Goal: Task Accomplishment & Management: Use online tool/utility

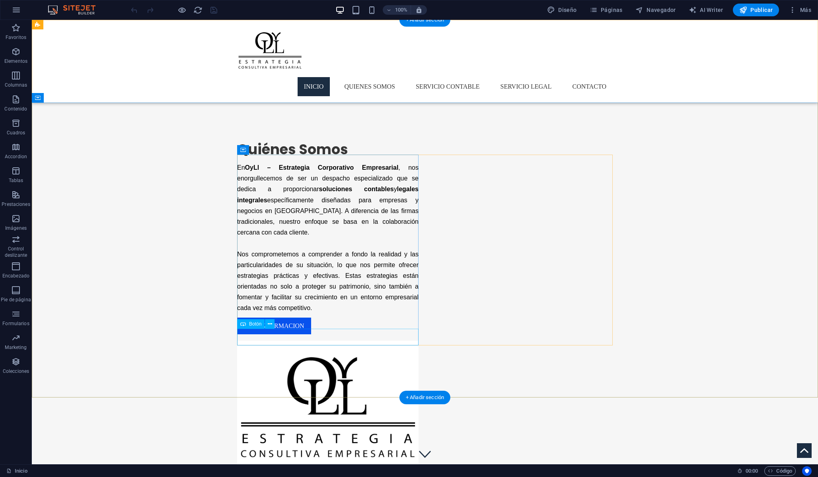
click at [297, 334] on div "mas informacion" at bounding box center [327, 326] width 181 height 17
click at [279, 319] on icon at bounding box center [280, 320] width 4 height 8
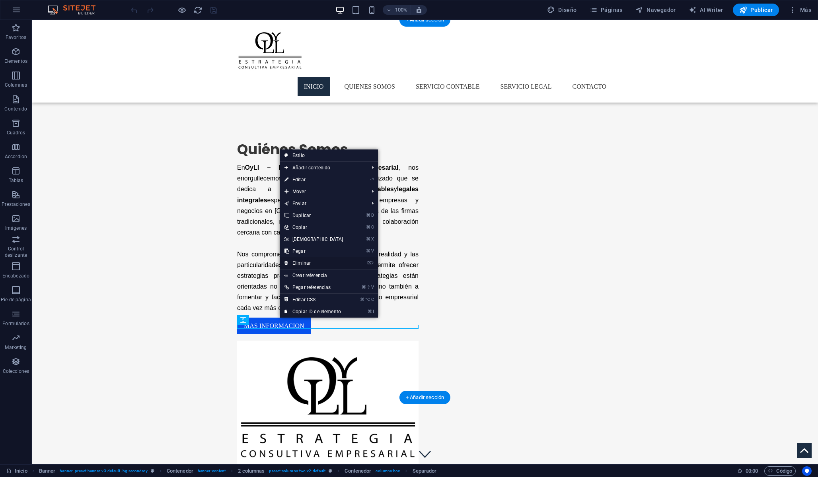
click at [302, 265] on link "⌦ Eliminar" at bounding box center [314, 263] width 68 height 12
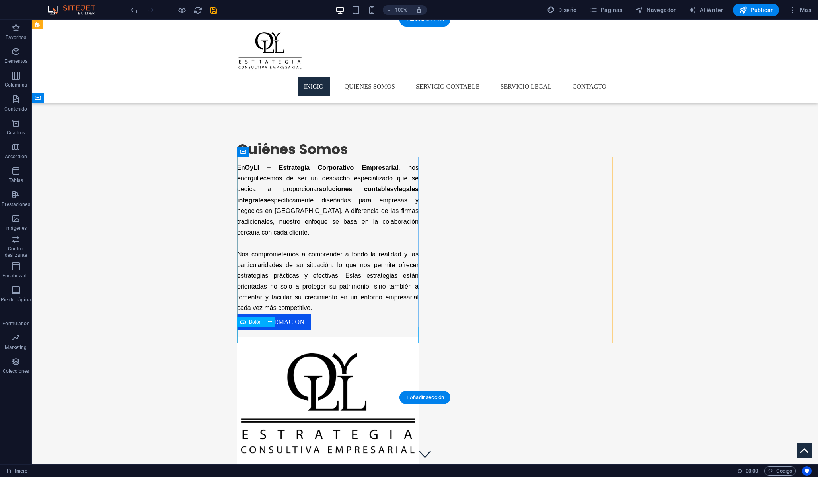
click at [293, 330] on div "mas informacion" at bounding box center [327, 322] width 181 height 17
click at [268, 324] on icon at bounding box center [270, 322] width 4 height 8
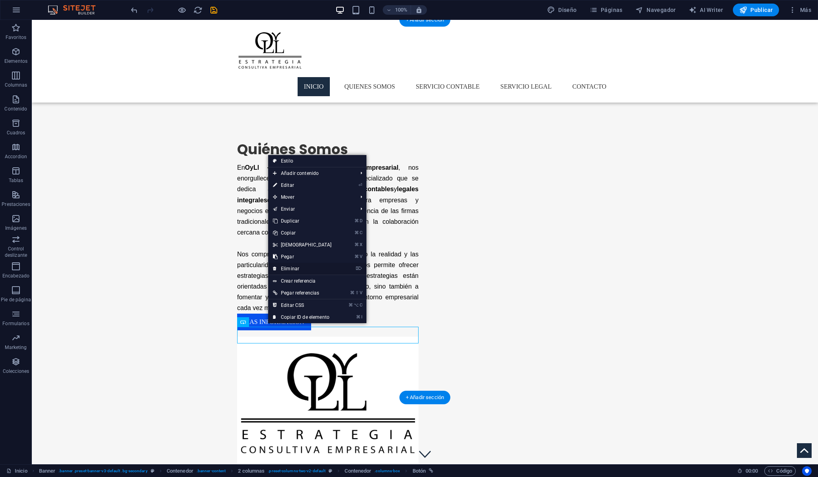
click at [294, 270] on link "⌦ Eliminar" at bounding box center [302, 269] width 68 height 12
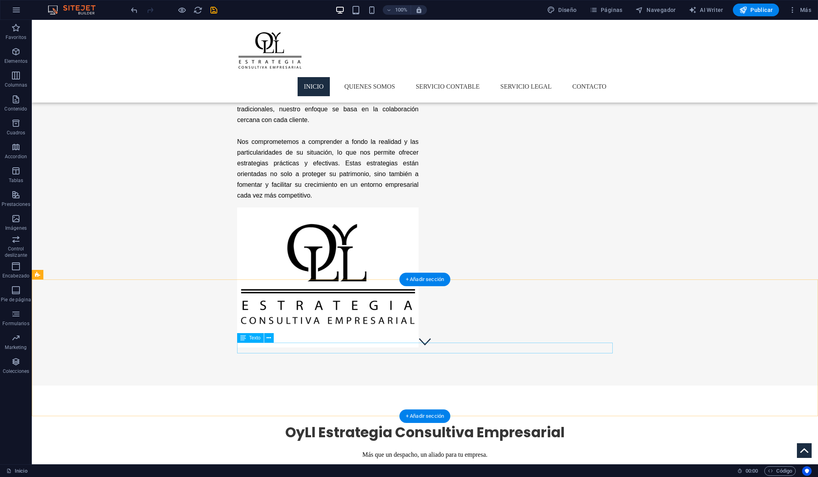
scroll to position [118, 0]
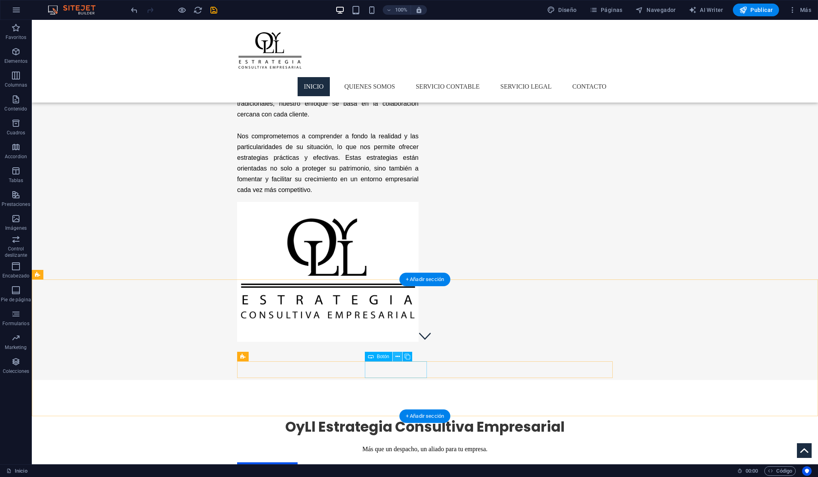
click at [397, 361] on icon at bounding box center [397, 357] width 4 height 8
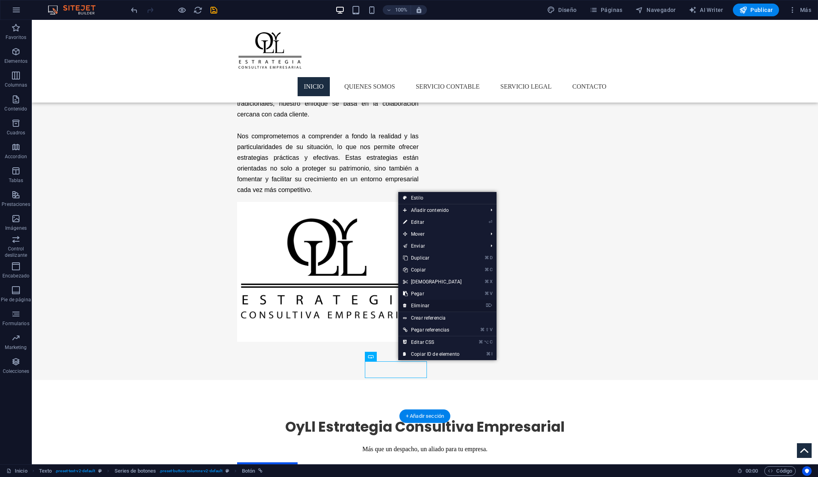
click at [422, 308] on link "⌦ Eliminar" at bounding box center [432, 306] width 68 height 12
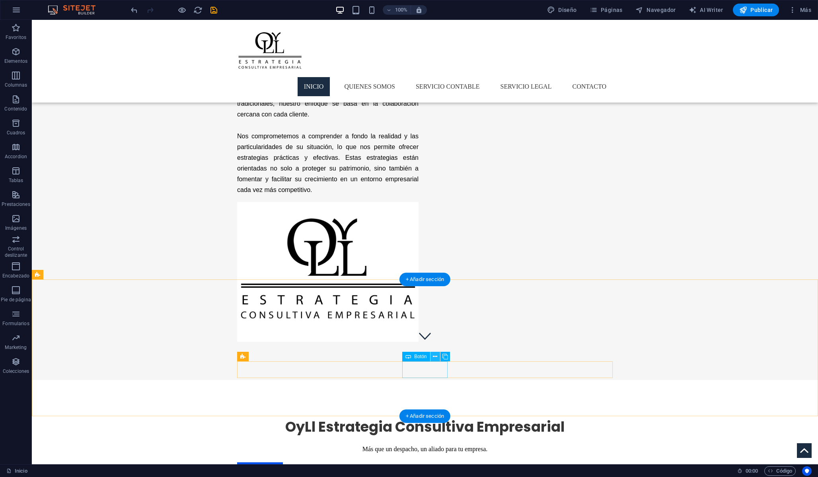
click at [435, 355] on icon at bounding box center [435, 357] width 4 height 8
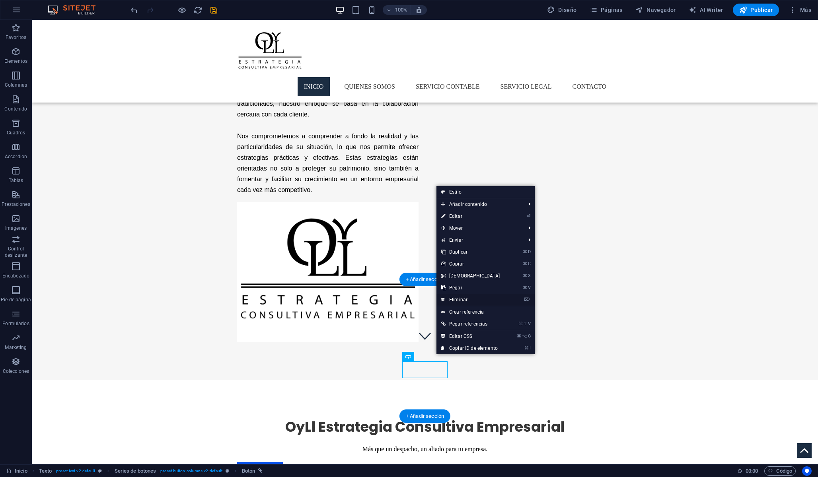
click at [459, 300] on link "⌦ Eliminar" at bounding box center [470, 300] width 68 height 12
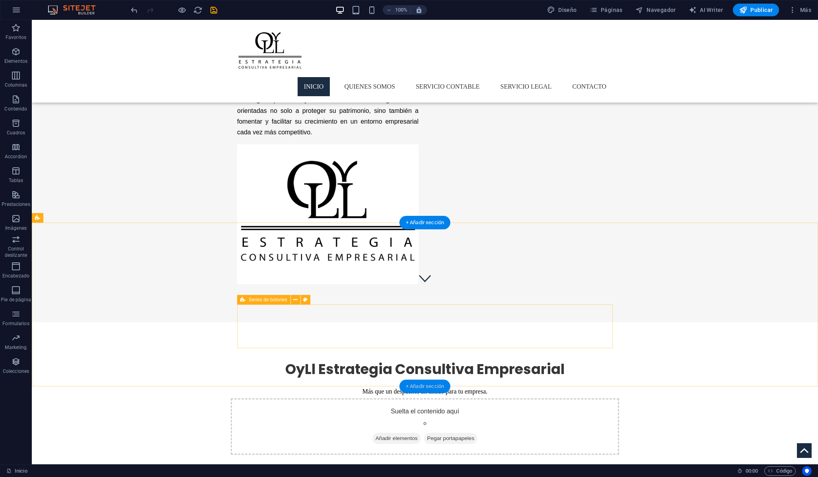
scroll to position [177, 0]
click at [296, 299] on icon at bounding box center [295, 298] width 4 height 8
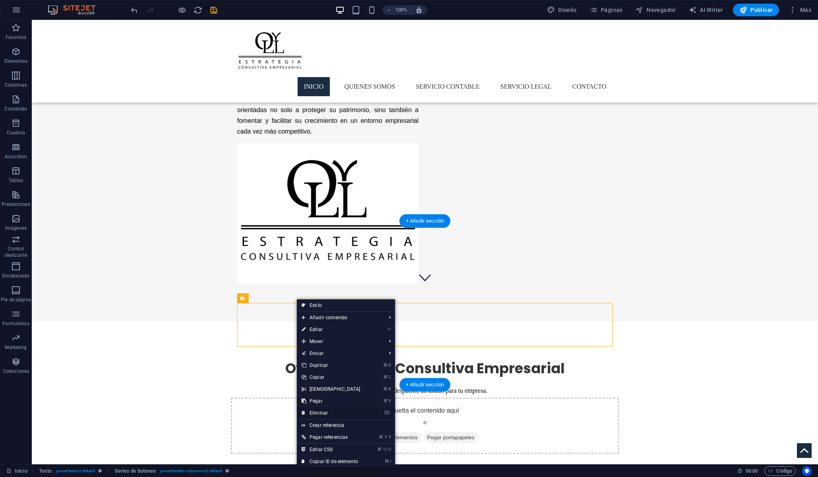
click at [328, 411] on link "⌦ Eliminar" at bounding box center [331, 413] width 68 height 12
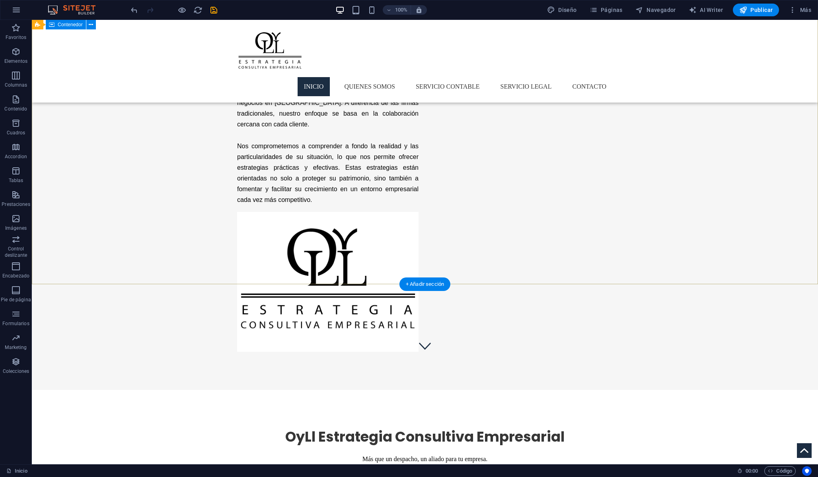
scroll to position [115, 0]
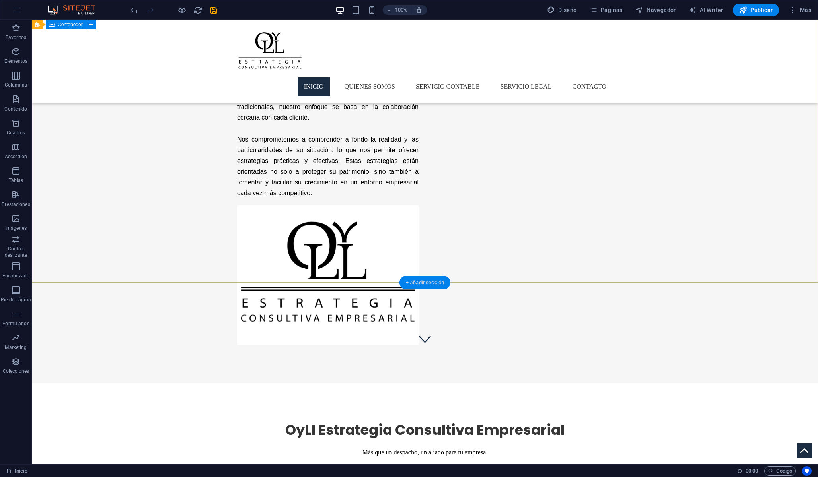
click at [413, 284] on div "+ Añadir sección" at bounding box center [424, 283] width 51 height 14
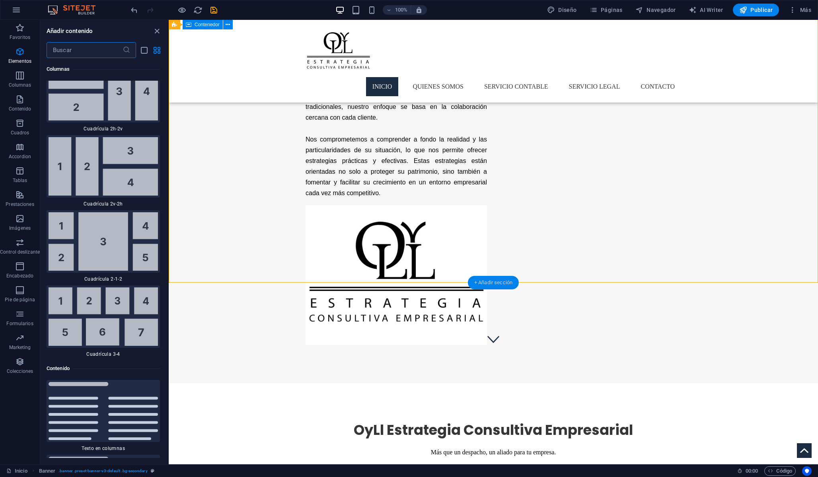
scroll to position [2435, 0]
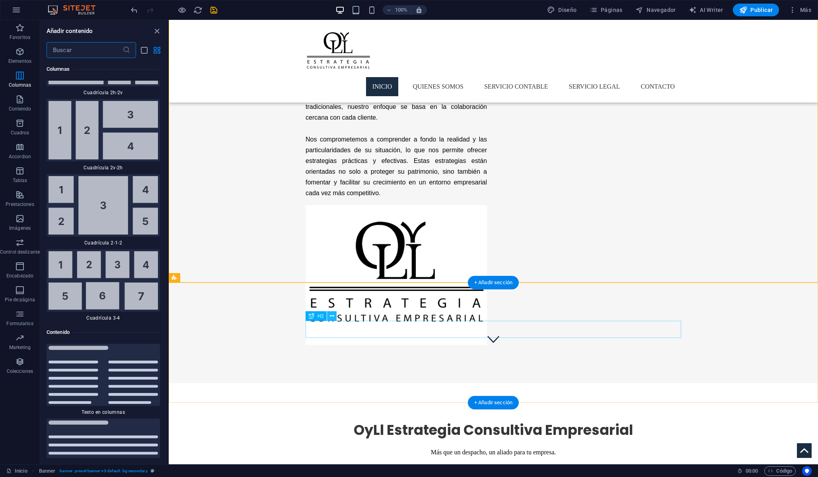
click at [333, 317] on icon at bounding box center [332, 316] width 4 height 8
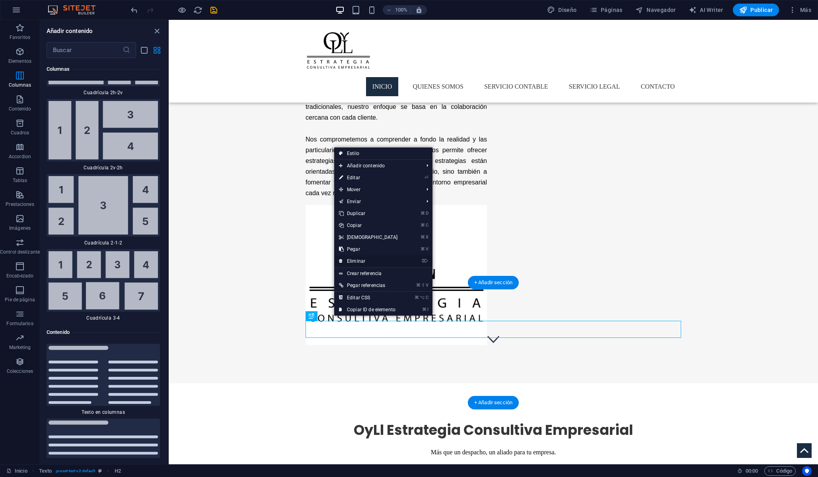
click at [357, 260] on link "⌦ Eliminar" at bounding box center [368, 261] width 68 height 12
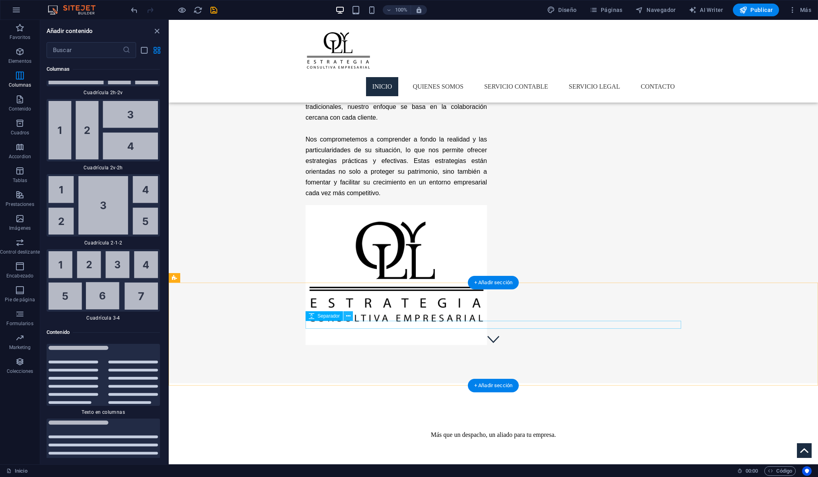
click at [350, 317] on icon at bounding box center [348, 316] width 4 height 8
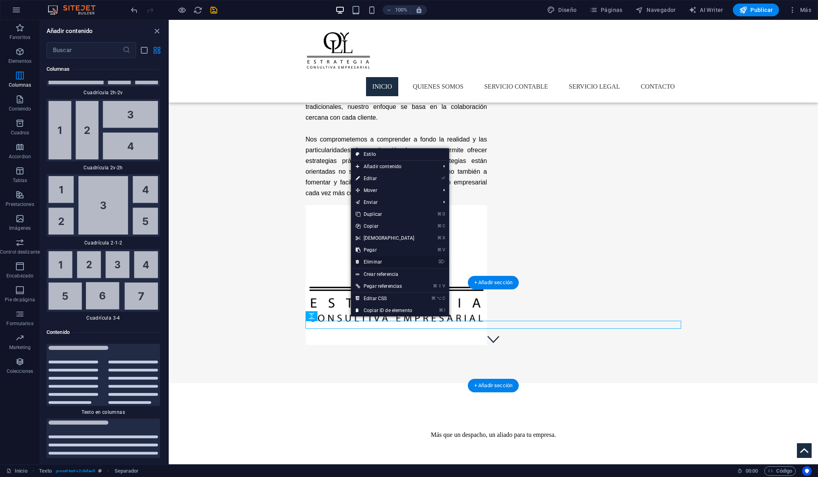
click at [373, 259] on link "⌦ Eliminar" at bounding box center [385, 262] width 68 height 12
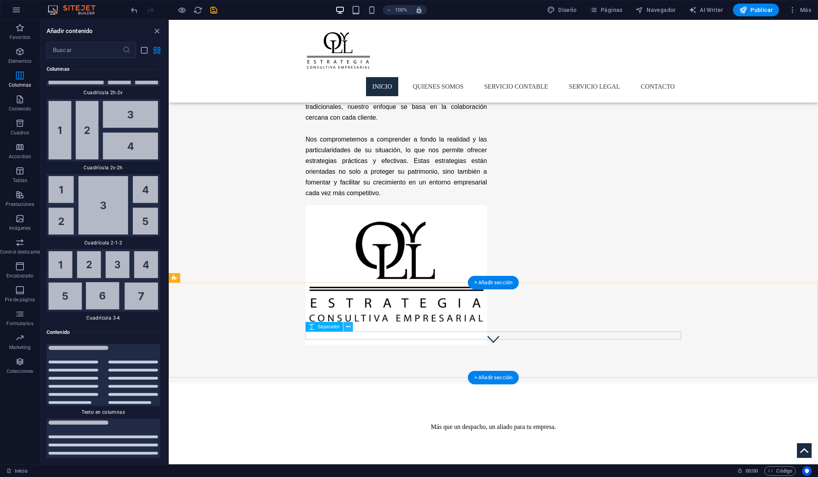
click at [347, 327] on icon at bounding box center [348, 327] width 4 height 8
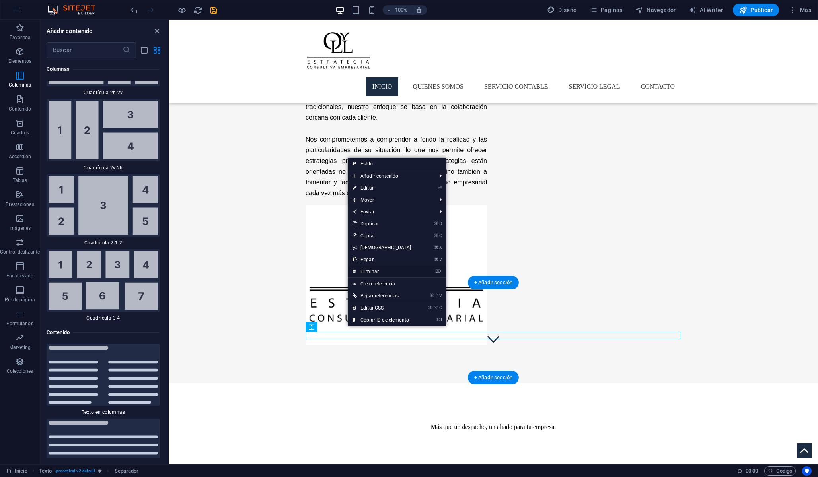
click at [364, 272] on link "⌦ Eliminar" at bounding box center [382, 272] width 68 height 12
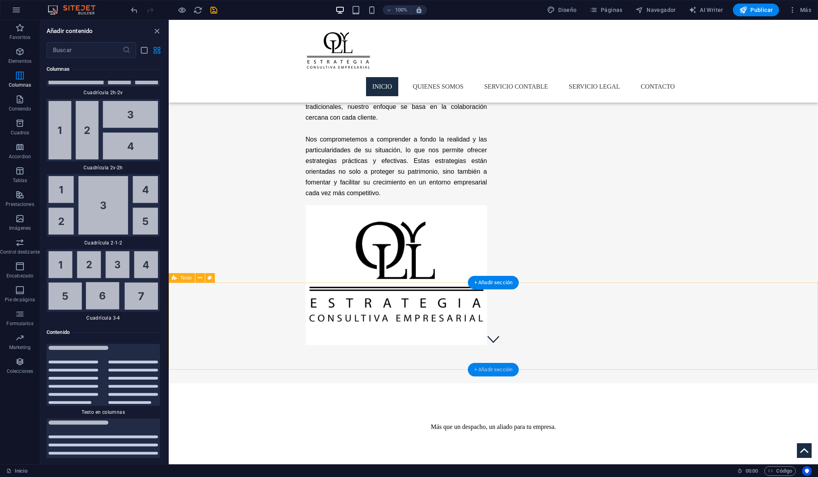
click at [490, 369] on div "+ Añadir sección" at bounding box center [493, 370] width 51 height 14
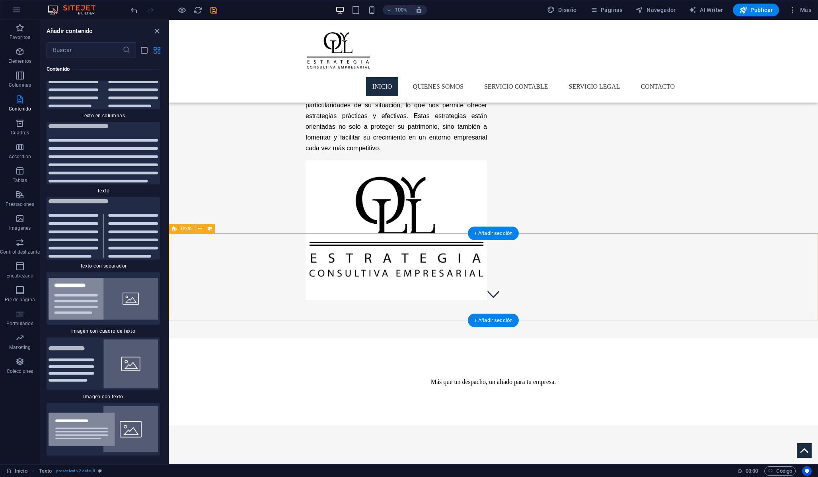
scroll to position [164, 0]
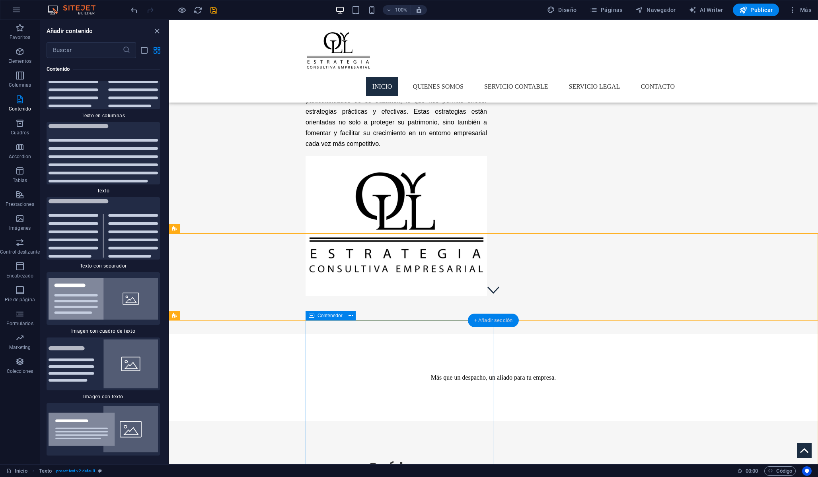
click at [479, 317] on div "+ Añadir sección" at bounding box center [493, 321] width 51 height 14
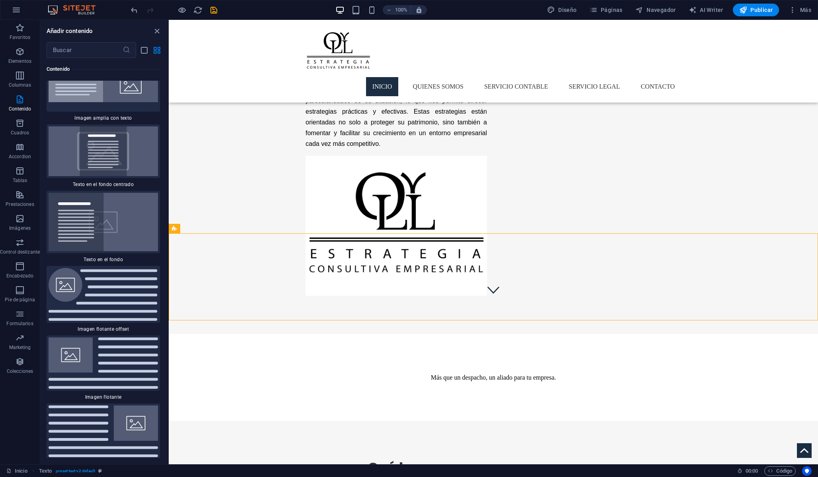
scroll to position [3209, 0]
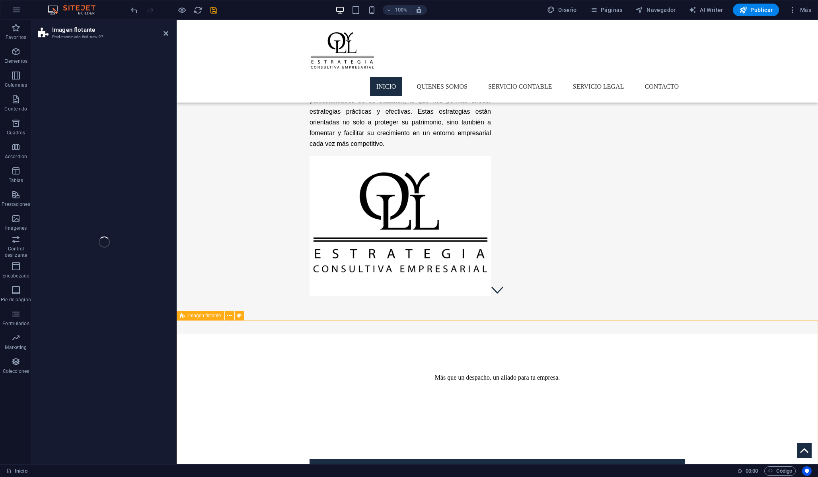
select select "%"
select select "rem"
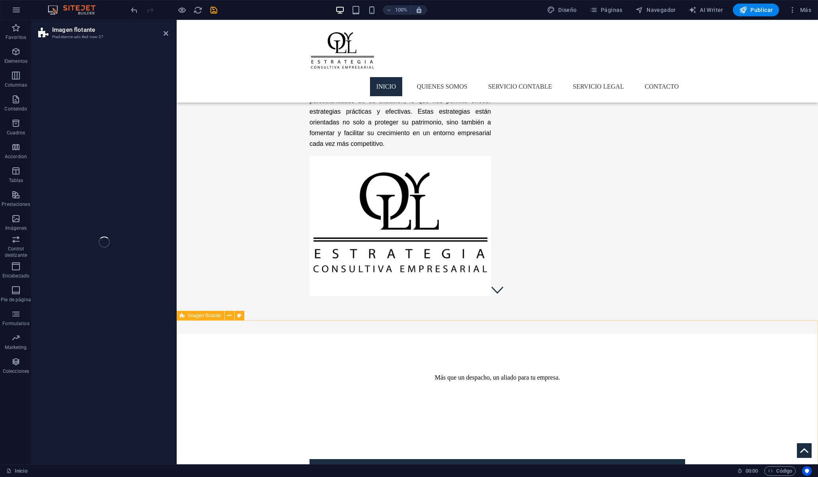
select select "%"
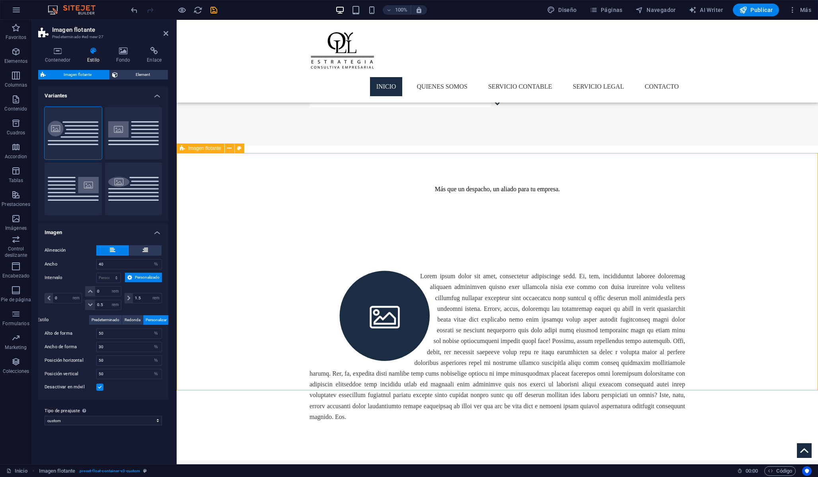
scroll to position [364, 0]
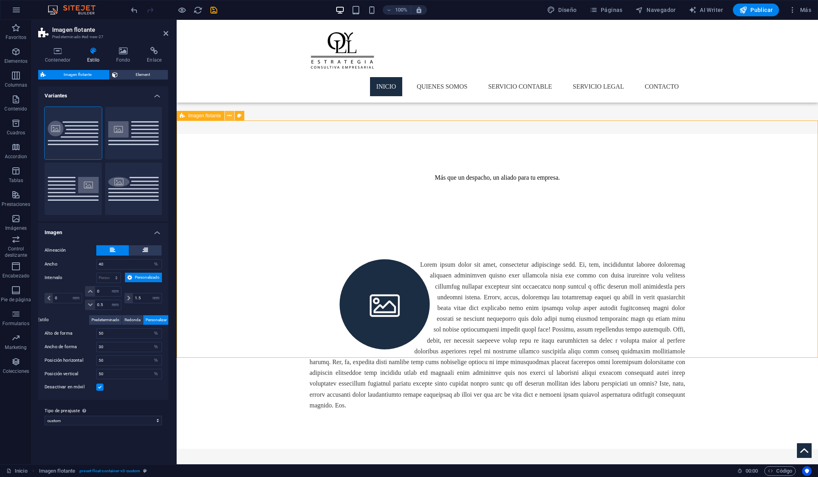
click at [230, 119] on icon at bounding box center [229, 116] width 4 height 8
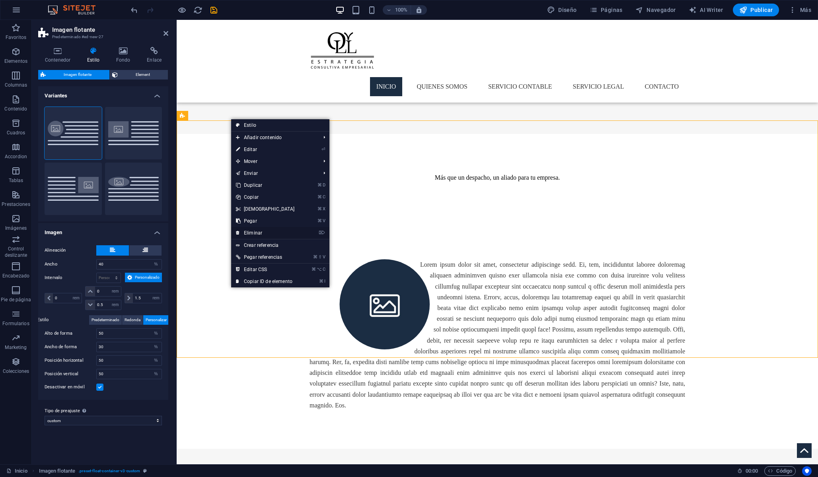
click at [253, 232] on link "⌦ Eliminar" at bounding box center [265, 233] width 68 height 12
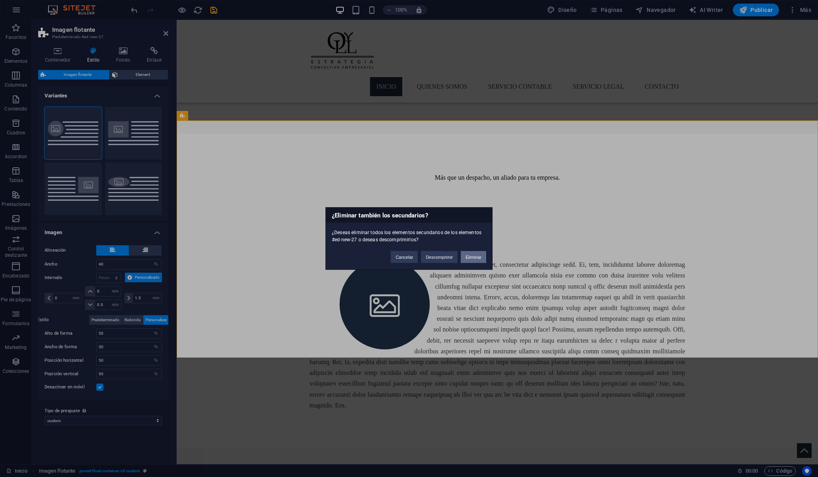
click at [476, 259] on button "Eliminar" at bounding box center [473, 257] width 25 height 12
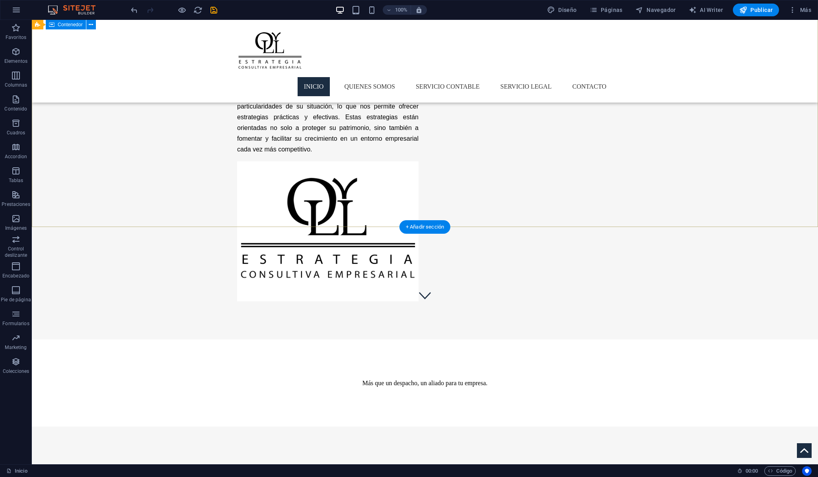
scroll to position [187, 0]
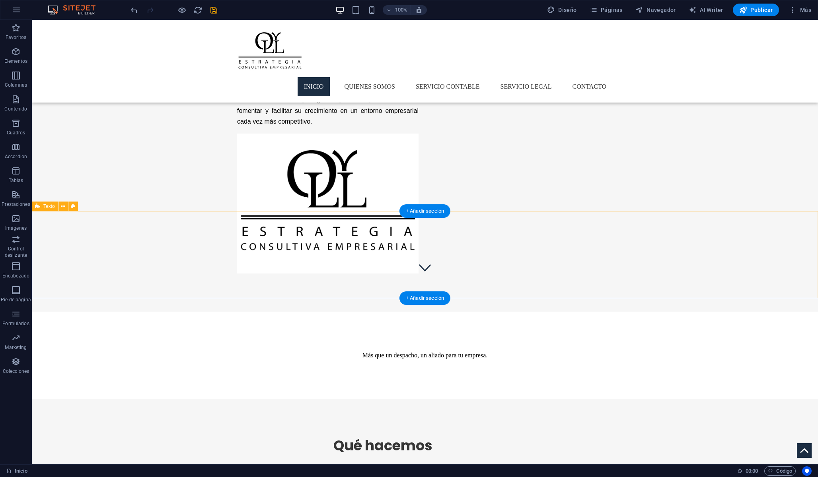
click at [406, 299] on div "+ Añadir sección" at bounding box center [424, 299] width 51 height 14
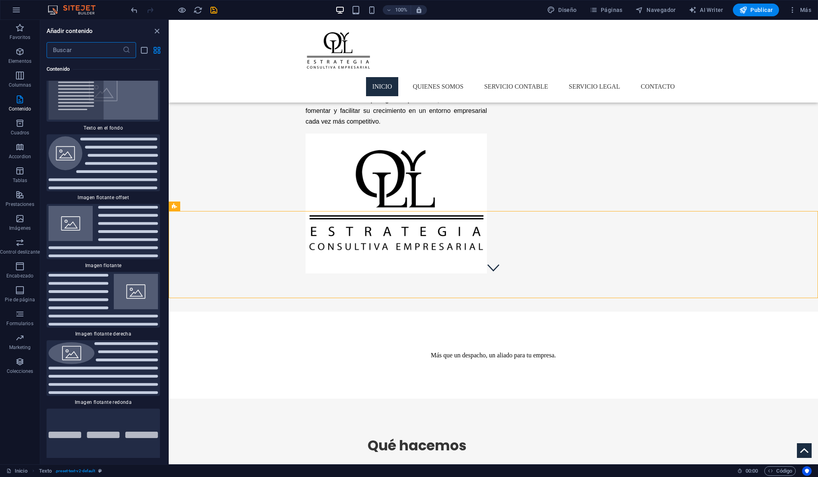
scroll to position [3341, 0]
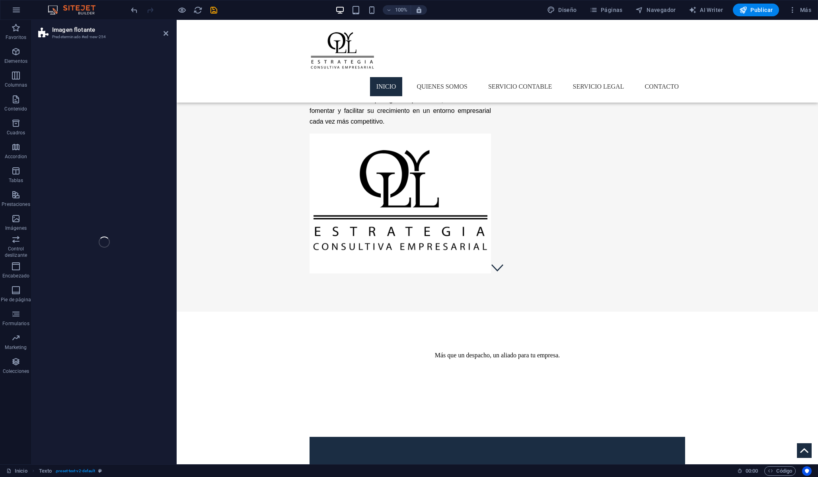
select select "%"
select select "rem"
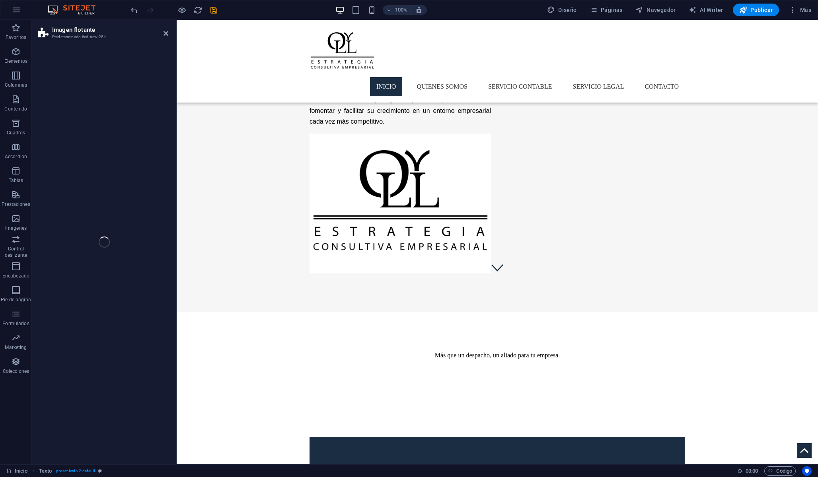
select select "preset-float-container-v3-default"
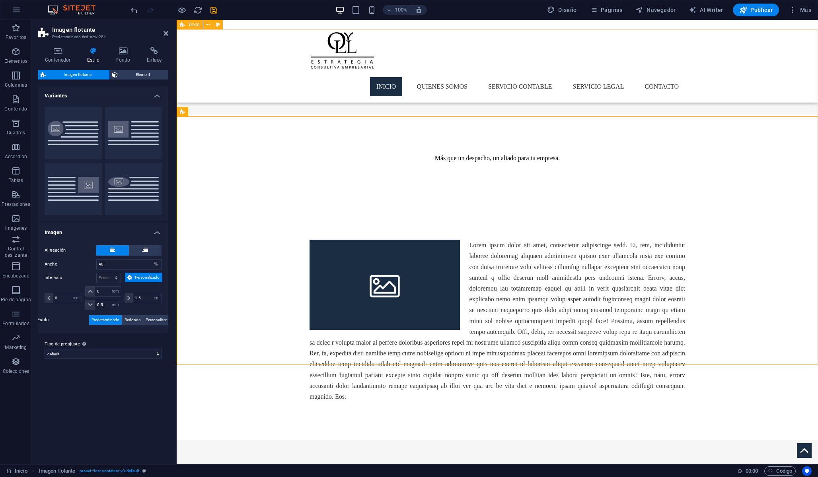
scroll to position [388, 0]
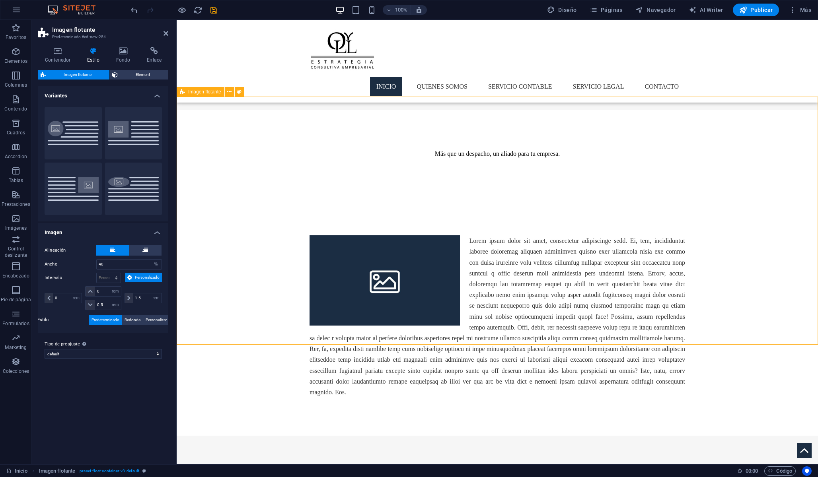
drag, startPoint x: 262, startPoint y: 210, endPoint x: 369, endPoint y: 332, distance: 163.2
drag, startPoint x: 271, startPoint y: 215, endPoint x: 427, endPoint y: 346, distance: 203.8
drag, startPoint x: 260, startPoint y: 195, endPoint x: 274, endPoint y: 337, distance: 142.7
click at [527, 318] on div at bounding box center [497, 316] width 641 height 239
click at [727, 217] on div at bounding box center [497, 316] width 641 height 239
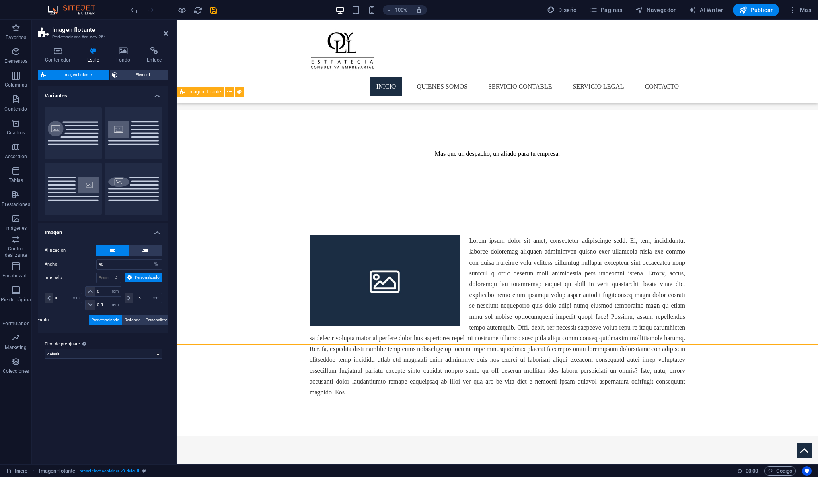
click at [727, 217] on div at bounding box center [497, 316] width 641 height 239
click at [715, 197] on div at bounding box center [497, 316] width 641 height 239
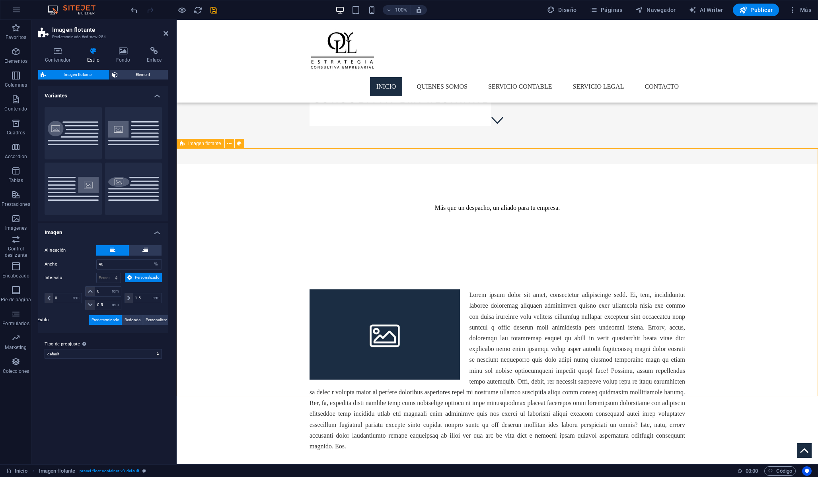
scroll to position [331, 0]
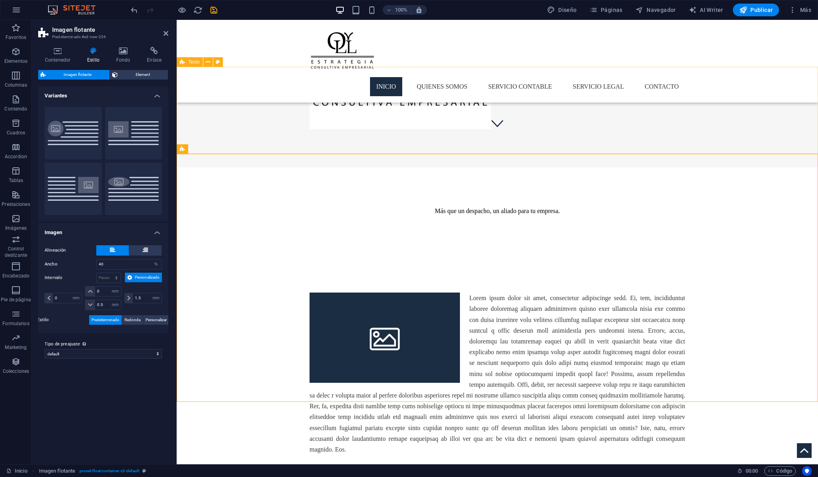
click at [538, 167] on div "Más que un despacho, un aliado para tu empresa." at bounding box center [497, 210] width 641 height 87
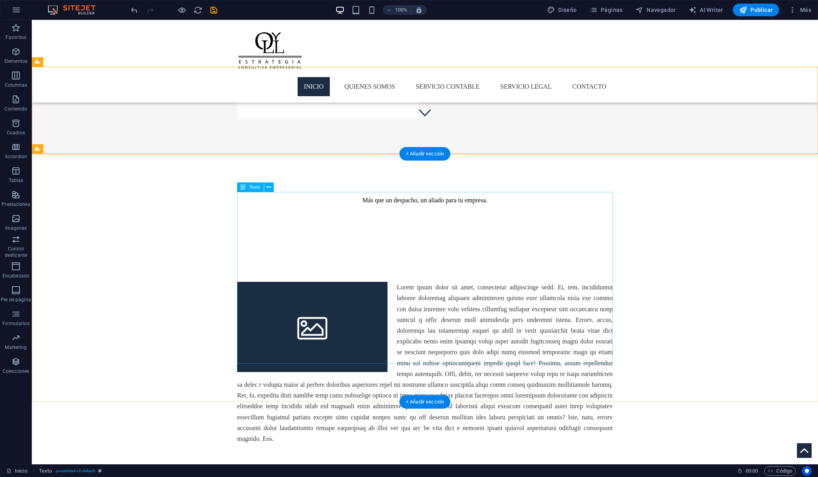
scroll to position [348, 0]
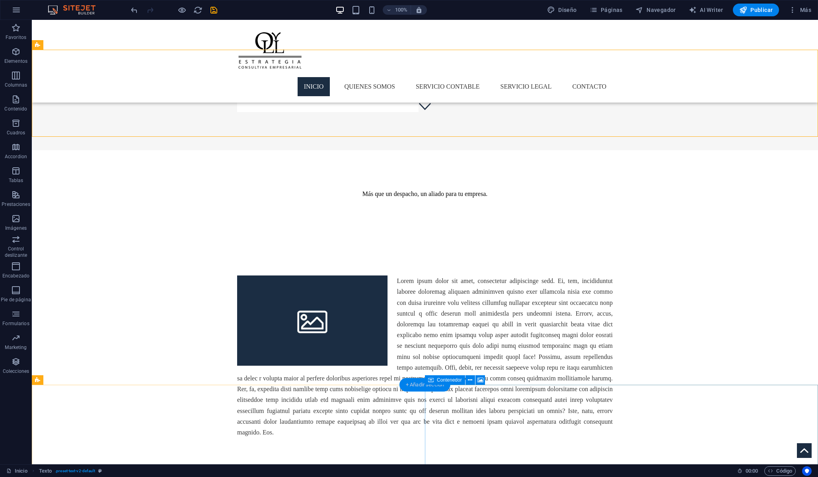
click at [429, 387] on div "+ Añadir sección" at bounding box center [424, 385] width 51 height 14
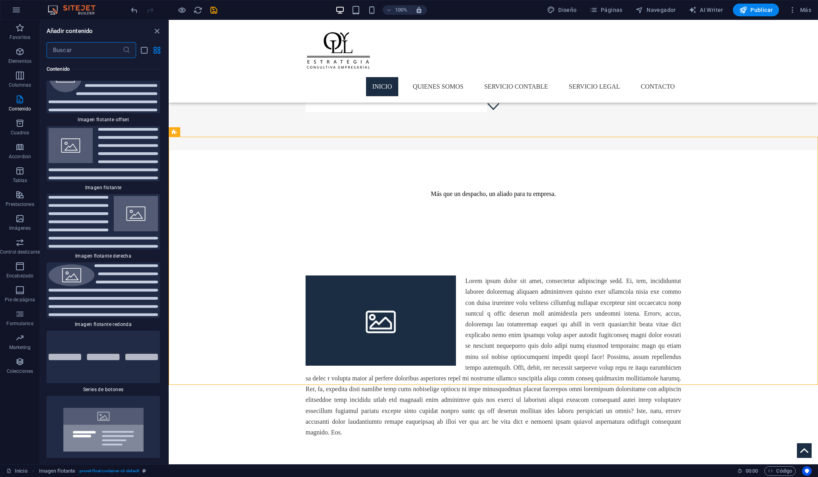
scroll to position [3440, 0]
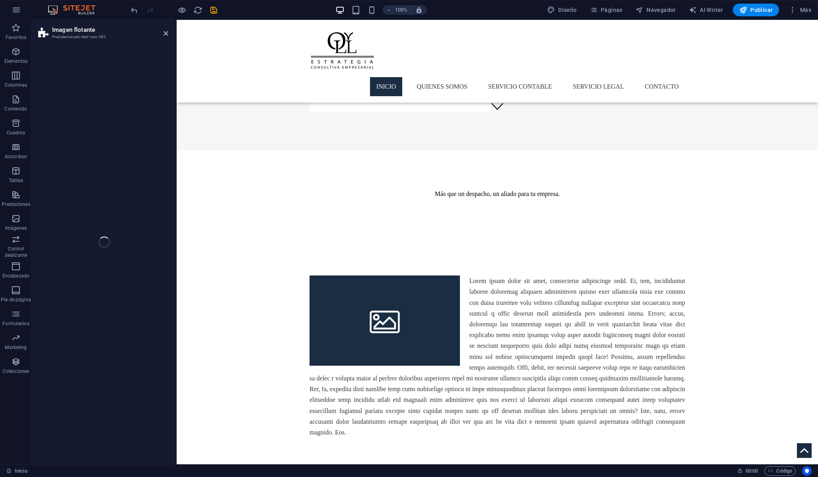
select select "%"
select select "rem"
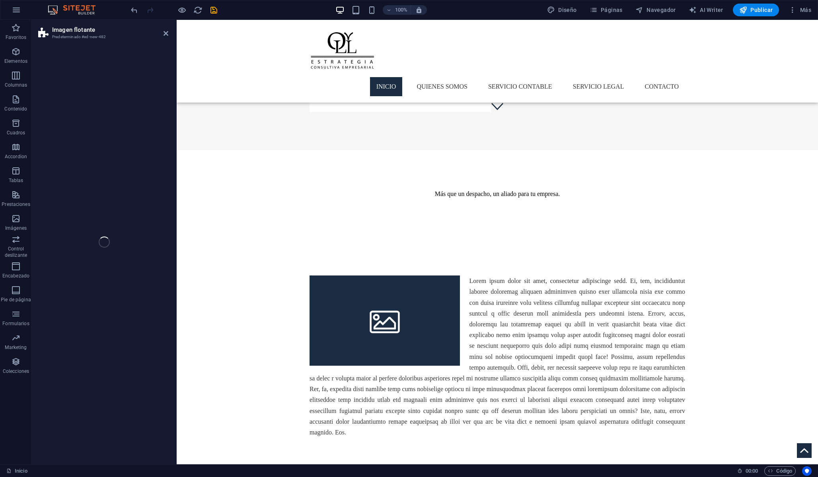
select select "preset-float-container-v3-default-right"
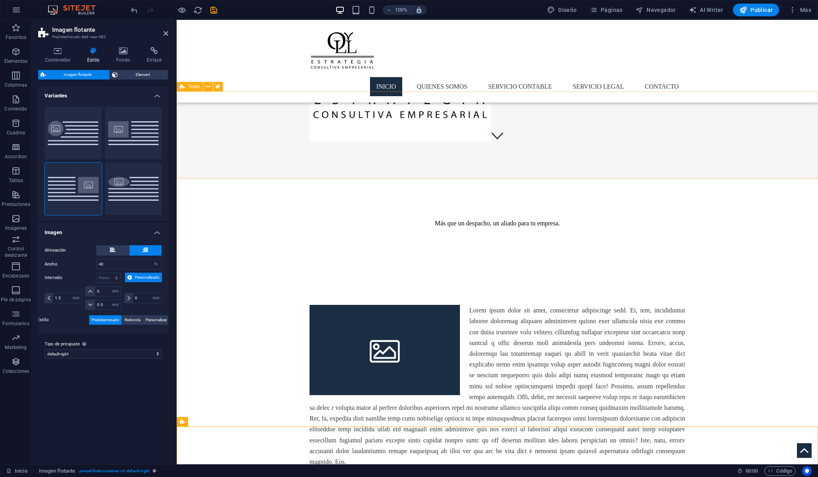
scroll to position [321, 0]
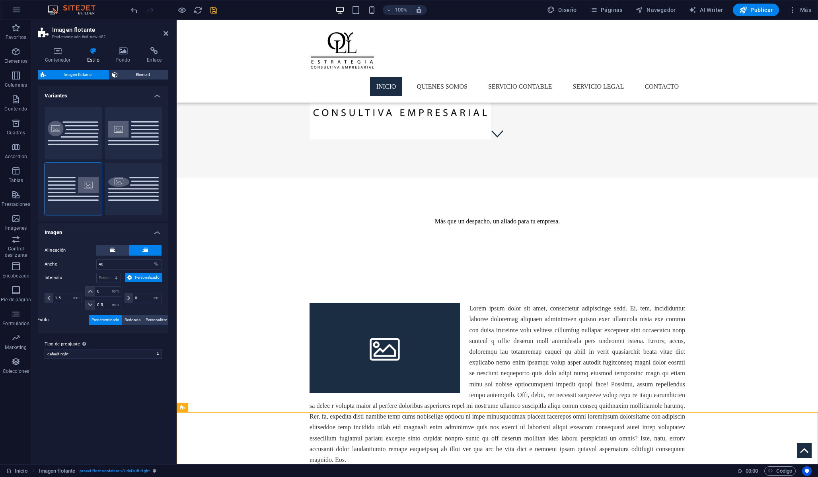
click at [214, 12] on icon "save" at bounding box center [213, 10] width 9 height 9
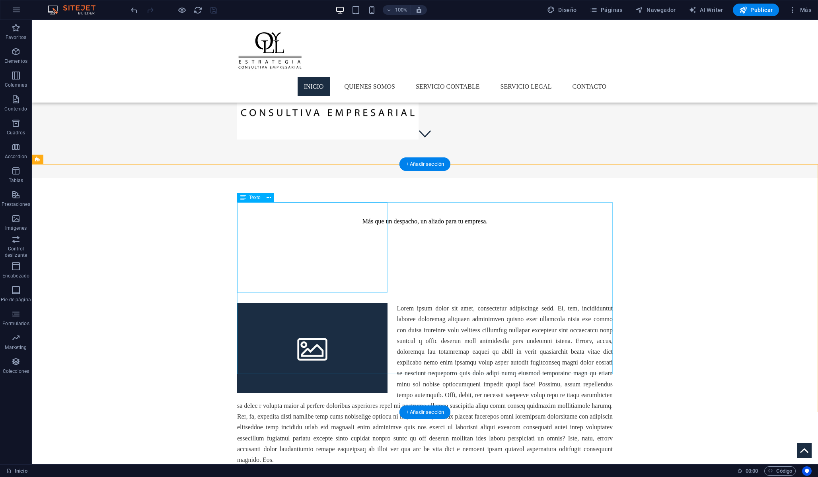
click at [433, 303] on div at bounding box center [424, 384] width 375 height 162
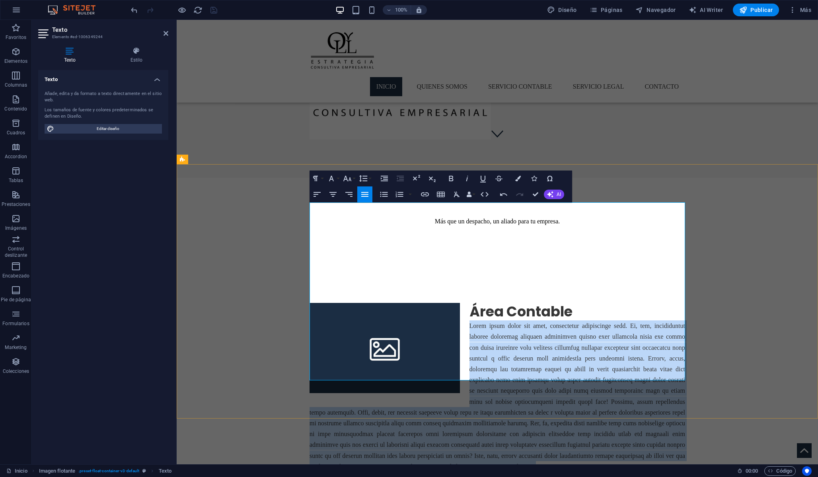
drag, startPoint x: 470, startPoint y: 224, endPoint x: 612, endPoint y: 371, distance: 205.3
click at [612, 371] on p at bounding box center [496, 397] width 375 height 152
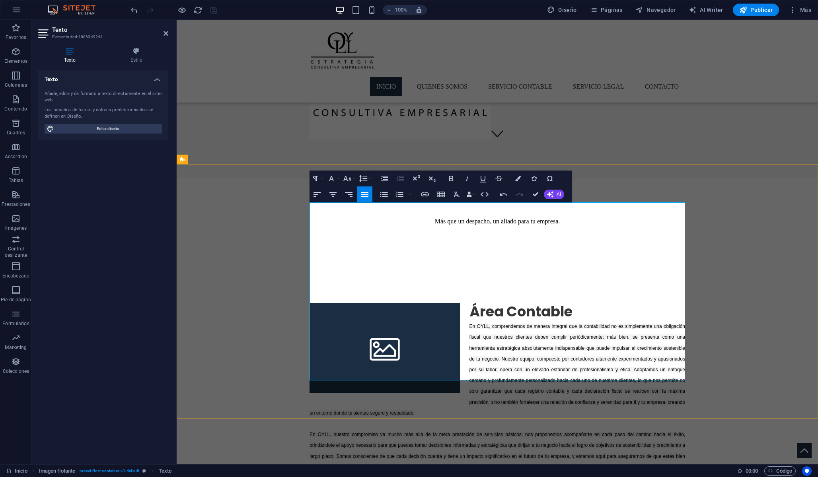
click at [319, 323] on p "En OYLL, comprendemos de manera integral que la contabilidad no es simplemente …" at bounding box center [496, 402] width 375 height 162
click at [606, 303] on h2 "Área Contable" at bounding box center [496, 311] width 375 height 17
drag, startPoint x: 487, startPoint y: 237, endPoint x: 478, endPoint y: 237, distance: 9.6
click at [478, 334] on span "En OYLL, comprendemos de manera integral que la contabilidad no es simplemente …" at bounding box center [496, 374] width 375 height 81
click at [450, 177] on icon "button" at bounding box center [451, 179] width 10 height 10
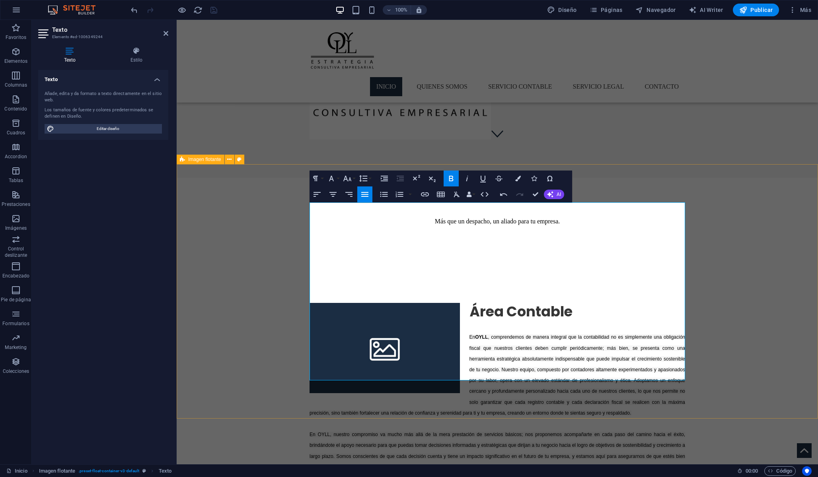
click at [501, 331] on p "En OYLL , comprendemos de manera integral que la contabilidad no es simplemente…" at bounding box center [496, 407] width 375 height 152
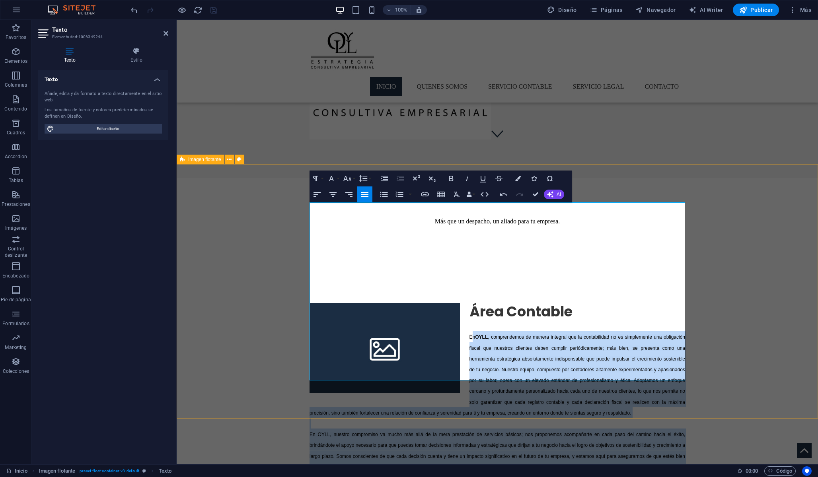
drag, startPoint x: 545, startPoint y: 375, endPoint x: 471, endPoint y: 233, distance: 160.1
click at [471, 331] on p "En OYLL , comprendemos de manera integral que la contabilidad no es simplemente…" at bounding box center [496, 407] width 375 height 152
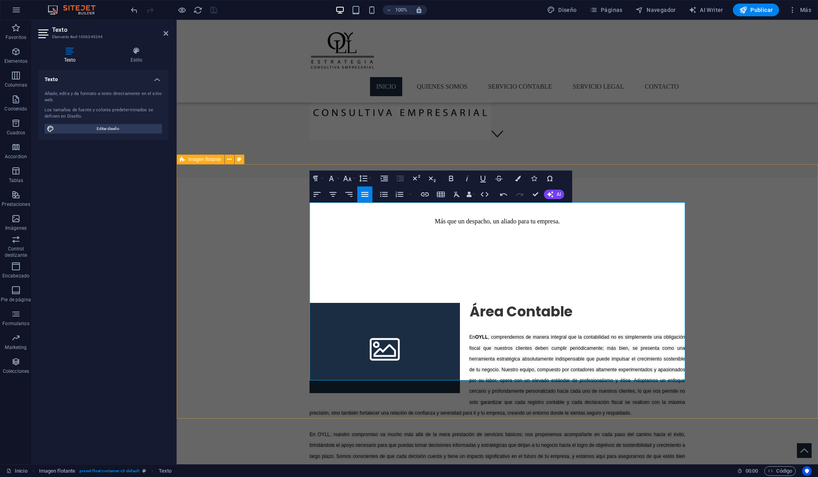
click at [471, 321] on p at bounding box center [496, 326] width 375 height 11
drag, startPoint x: 326, startPoint y: 331, endPoint x: 316, endPoint y: 330, distance: 10.0
click at [316, 432] on span "En OYLL, nuestro compromiso va mucho más allá de la mera prestación de servicio…" at bounding box center [496, 456] width 375 height 49
click at [447, 176] on icon "button" at bounding box center [451, 179] width 10 height 10
click at [455, 331] on p "En OYLL , comprendemos de manera integral que la contabilidad no es simplemente…" at bounding box center [496, 407] width 375 height 152
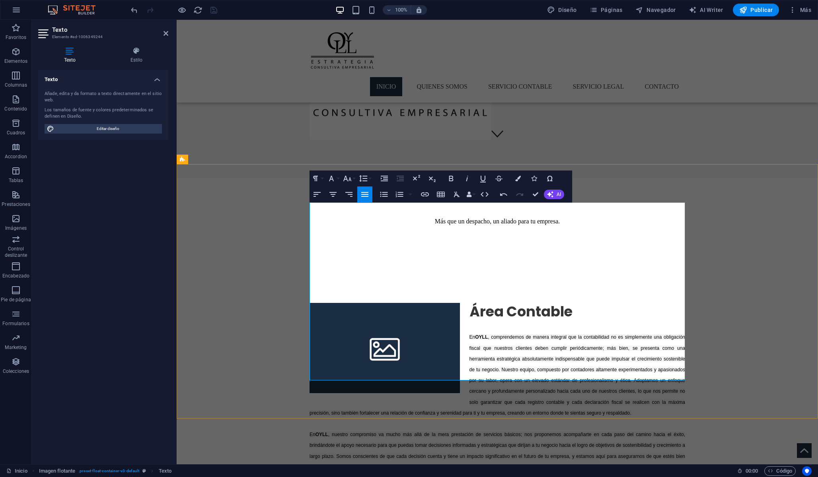
click at [500, 432] on span "En OYLL , nuestro compromiso va mucho más allá de la mera prestación de servici…" at bounding box center [496, 456] width 375 height 49
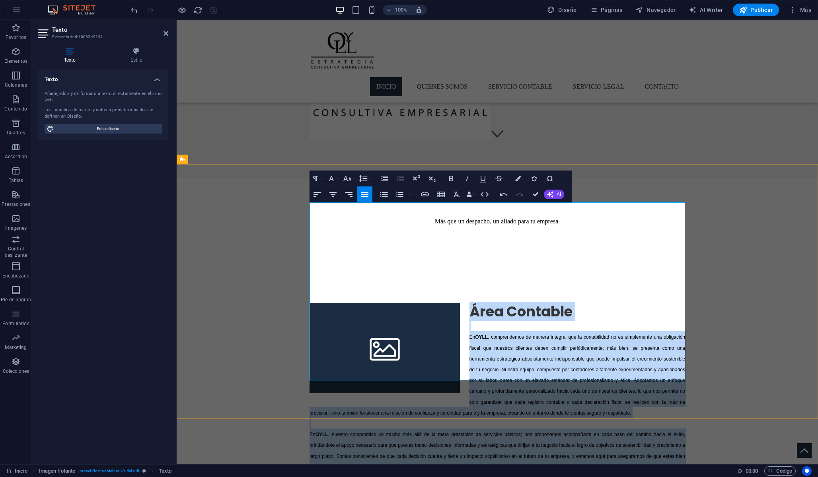
drag, startPoint x: 543, startPoint y: 375, endPoint x: 474, endPoint y: 208, distance: 180.3
click at [474, 303] on div "Área Contable En OYLL , comprendemos de manera integral que la contabilidad no …" at bounding box center [496, 393] width 375 height 180
click at [341, 176] on div "Paragraph Format Normal Heading 1 Heading 2 Heading 3 Heading 4 Heading 5 Headi…" at bounding box center [340, 179] width 63 height 16
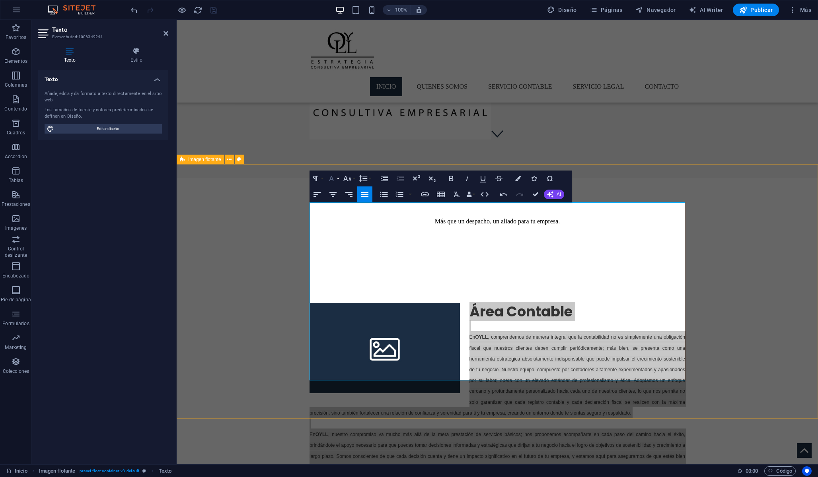
click at [337, 176] on button "Font Family" at bounding box center [332, 179] width 15 height 16
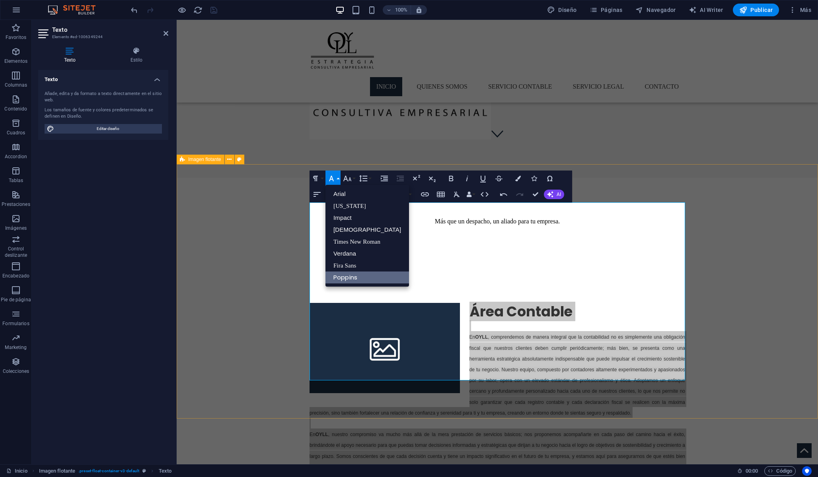
scroll to position [0, 0]
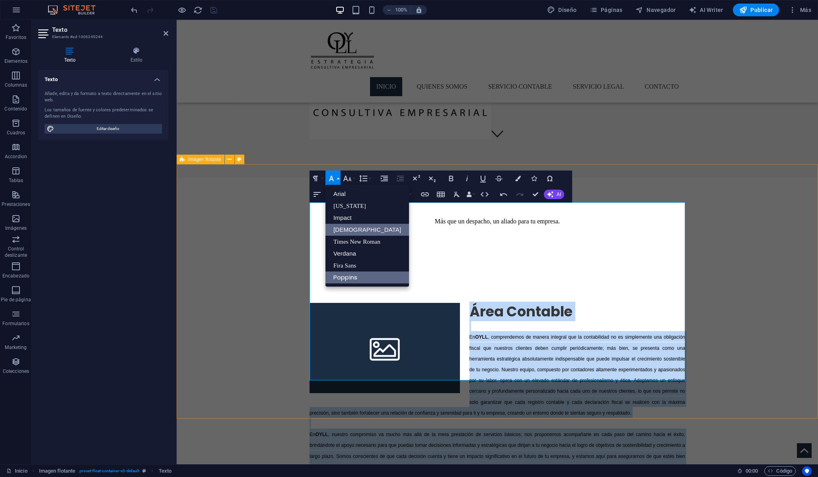
click at [340, 235] on link "[DEMOGRAPHIC_DATA]" at bounding box center [367, 230] width 84 height 12
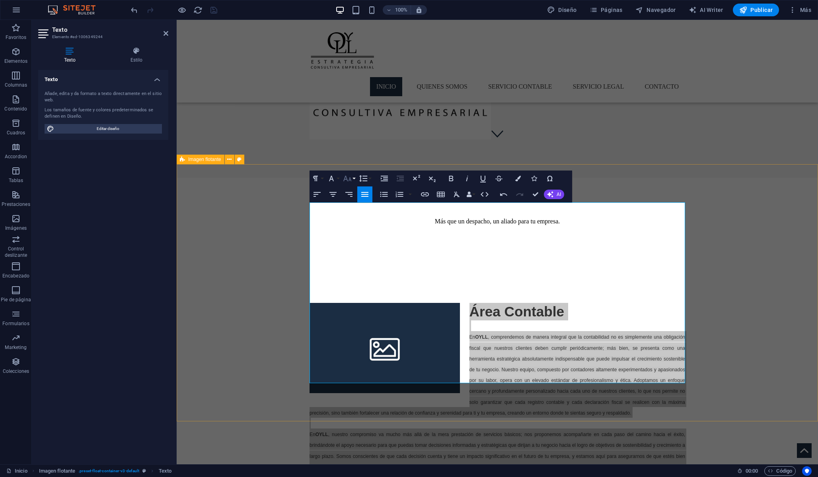
click at [351, 179] on icon "button" at bounding box center [347, 179] width 10 height 10
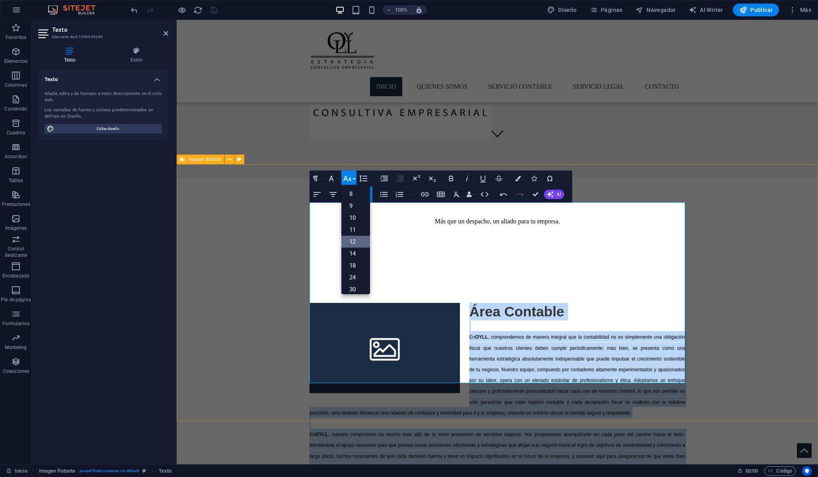
click at [353, 246] on link "12" at bounding box center [355, 242] width 29 height 12
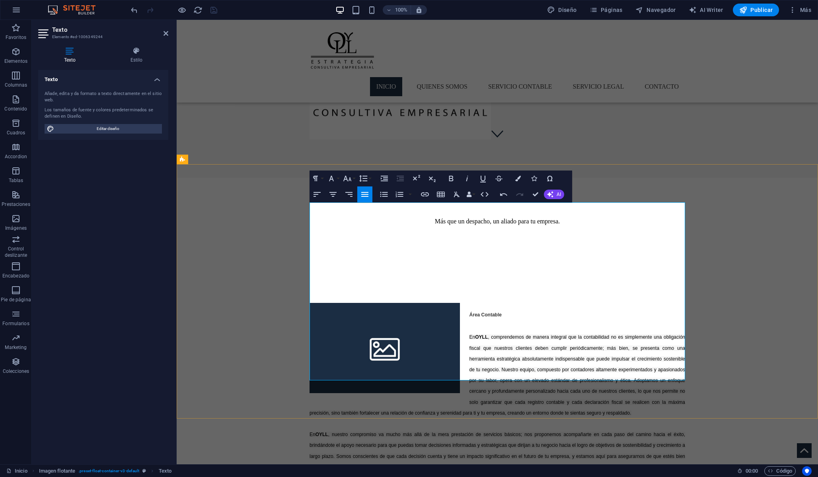
click at [499, 334] on span "En OYLL , comprendemos de manera integral que la contabilidad no es simplemente…" at bounding box center [496, 374] width 375 height 81
drag, startPoint x: 517, startPoint y: 216, endPoint x: 463, endPoint y: 217, distance: 54.1
click at [463, 303] on h2 "Área Contable" at bounding box center [496, 311] width 375 height 17
click at [351, 177] on icon "button" at bounding box center [347, 179] width 10 height 10
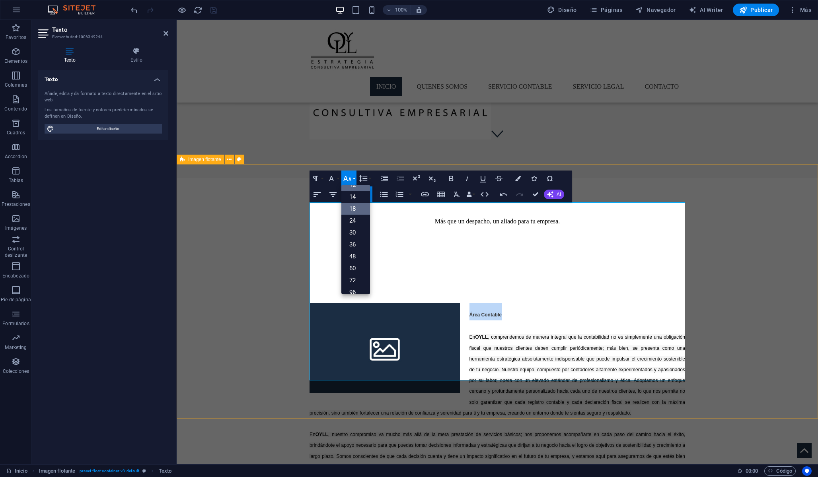
click at [356, 212] on link "18" at bounding box center [355, 209] width 29 height 12
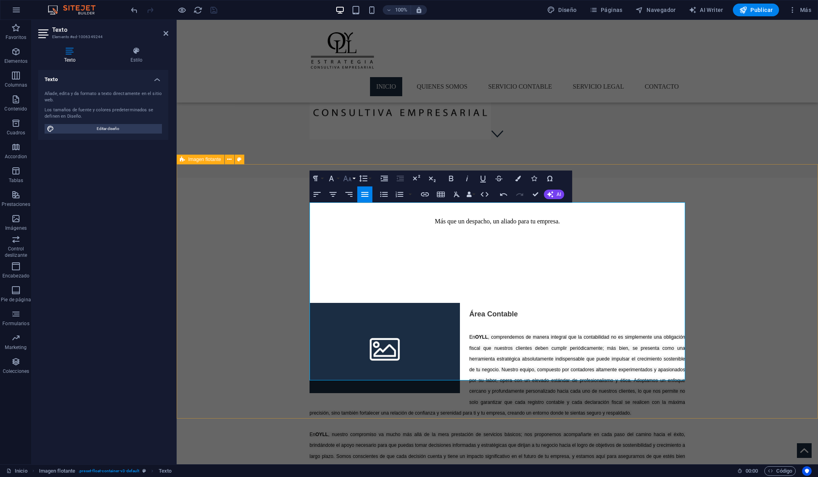
click at [351, 178] on icon "button" at bounding box center [347, 179] width 10 height 10
click at [354, 219] on link "24" at bounding box center [355, 214] width 29 height 12
click at [464, 331] on p "En OYLL , comprendemos de manera integral que la contabilidad no es simplemente…" at bounding box center [496, 407] width 375 height 152
click at [465, 331] on p "En OYLL , comprendemos de manera integral que la contabilidad no es simplemente…" at bounding box center [496, 407] width 375 height 152
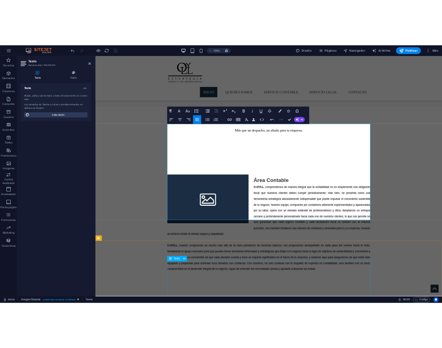
scroll to position [377, 0]
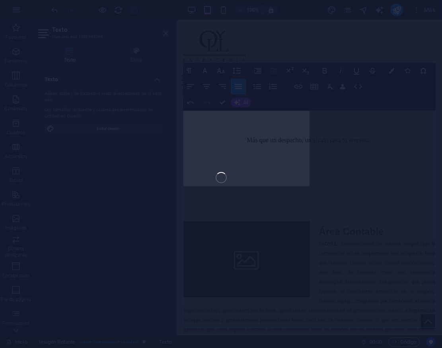
select select "%"
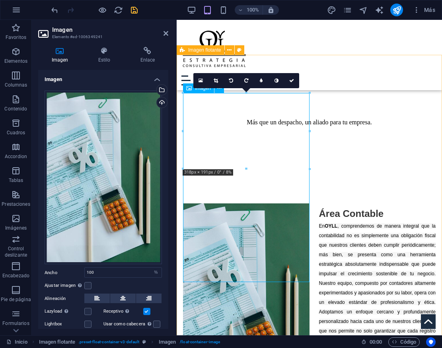
scroll to position [392, 0]
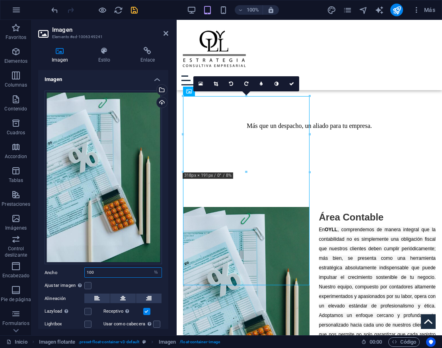
drag, startPoint x: 134, startPoint y: 270, endPoint x: 82, endPoint y: 270, distance: 52.1
click at [82, 270] on div "Ancho 100 Predeterminado automático px rem % em vh vw" at bounding box center [103, 273] width 117 height 10
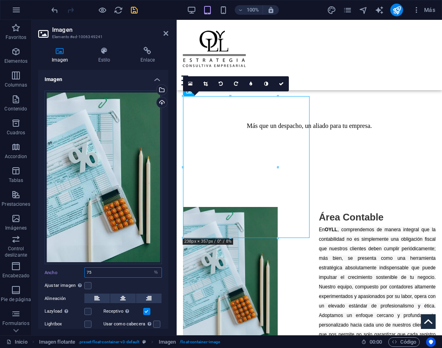
drag, startPoint x: 95, startPoint y: 269, endPoint x: 71, endPoint y: 269, distance: 23.9
click at [71, 269] on div "Ancho 75 Predeterminado automático px rem % em vh vw" at bounding box center [103, 273] width 117 height 10
type input "100"
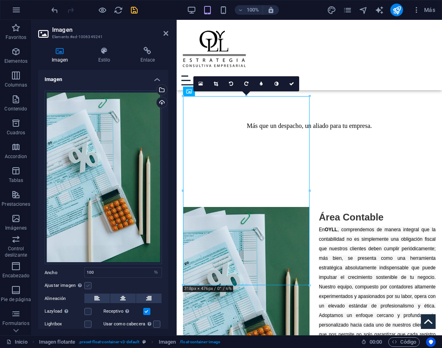
click at [86, 286] on label at bounding box center [87, 285] width 7 height 7
click at [0, 0] on input "Ajustar imagen Ajustar imagen automáticamente a un ancho y alto fijo" at bounding box center [0, 0] width 0 height 0
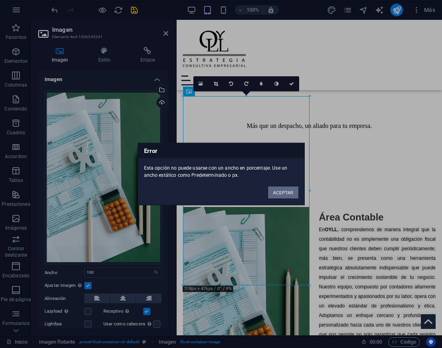
click at [284, 194] on button "ACEPTAR" at bounding box center [283, 193] width 30 height 12
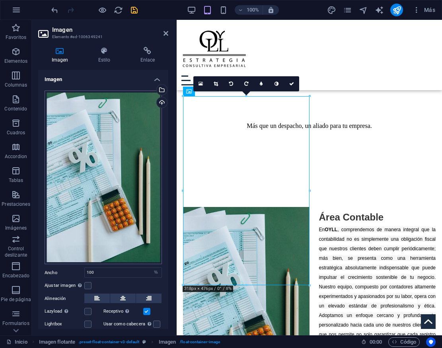
scroll to position [0, 0]
click at [167, 34] on icon at bounding box center [165, 33] width 5 height 6
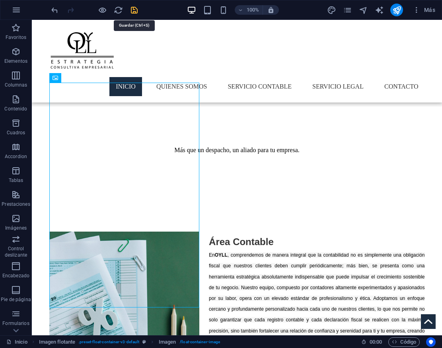
click at [134, 10] on icon "save" at bounding box center [134, 10] width 9 height 9
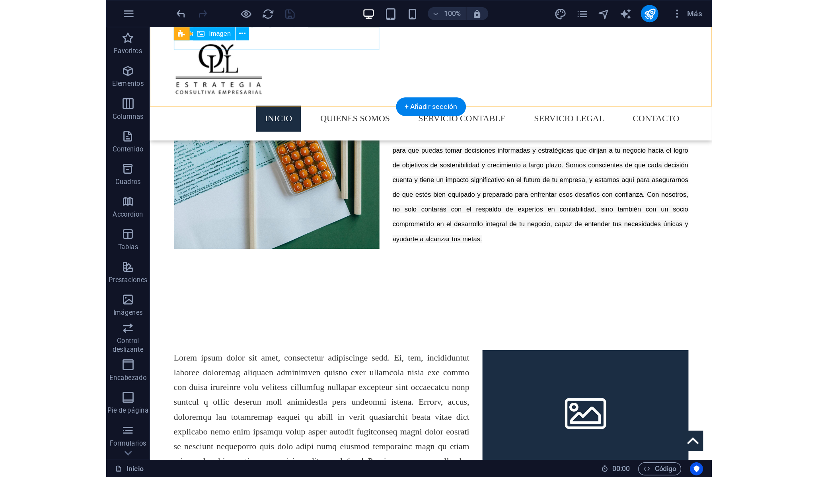
scroll to position [651, 0]
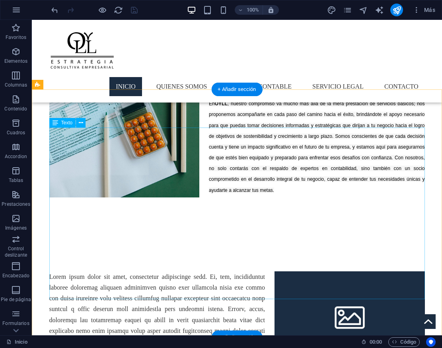
click at [292, 272] on div at bounding box center [236, 353] width 375 height 162
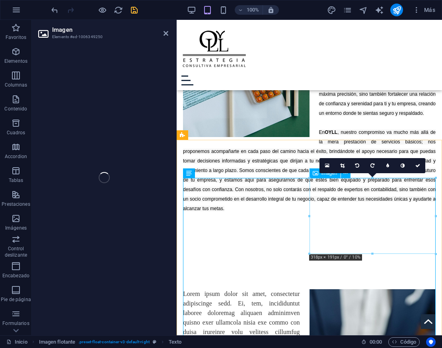
select select "%"
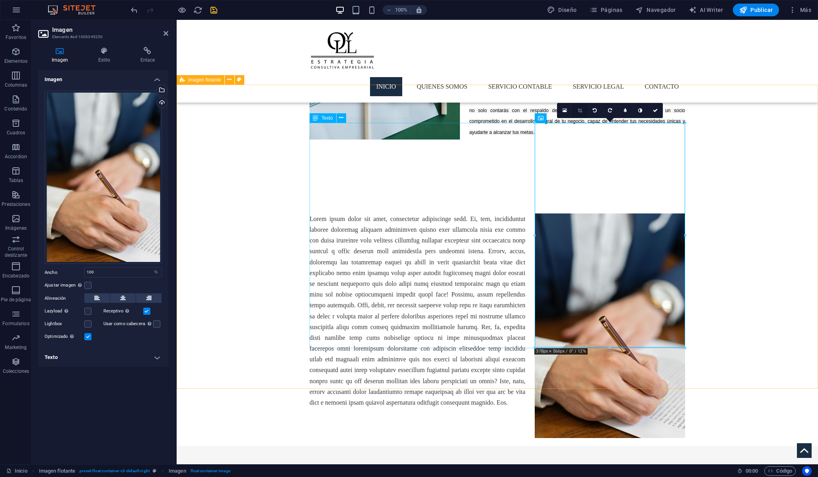
scroll to position [705, 0]
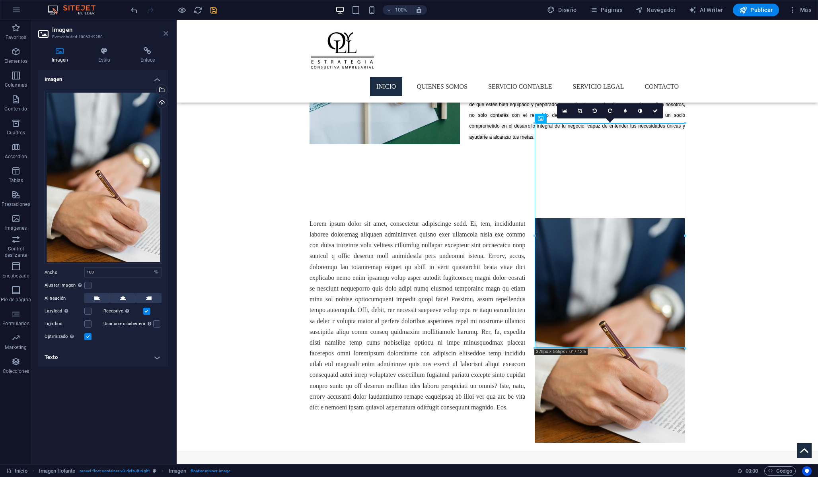
click at [167, 35] on icon at bounding box center [165, 33] width 5 height 6
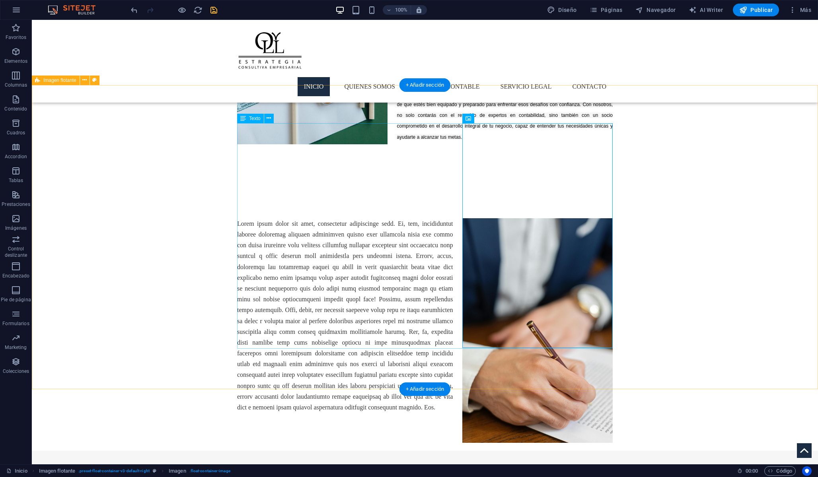
click at [343, 342] on div at bounding box center [424, 315] width 375 height 194
drag, startPoint x: 340, startPoint y: 343, endPoint x: 239, endPoint y: 143, distance: 223.6
click at [239, 218] on div at bounding box center [424, 315] width 375 height 194
click at [255, 218] on div at bounding box center [424, 315] width 375 height 194
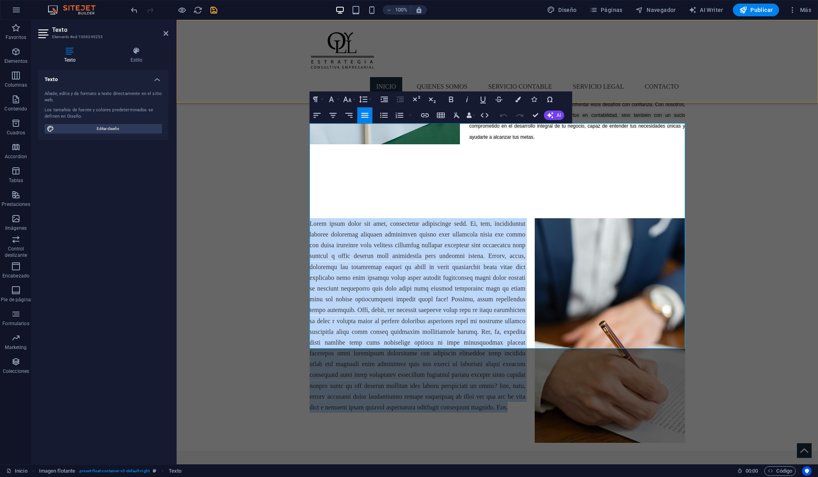
drag, startPoint x: 423, startPoint y: 343, endPoint x: 296, endPoint y: 103, distance: 271.5
click at [295, 180] on div at bounding box center [497, 315] width 641 height 271
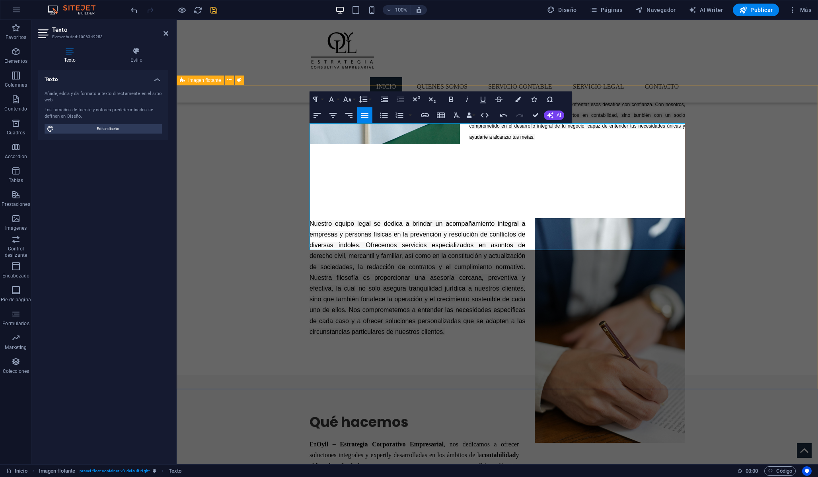
click at [409, 301] on div "Nuestro equipo legal se dedica a brindar un acompañamiento integral a empresas …" at bounding box center [497, 277] width 641 height 195
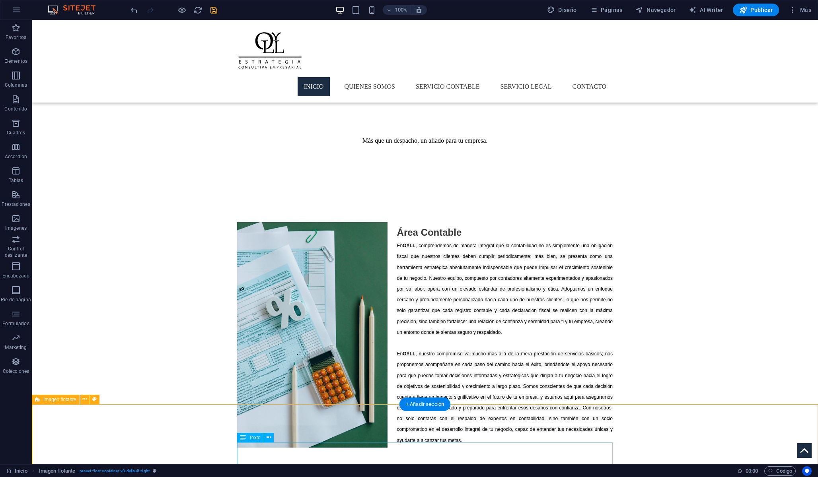
scroll to position [381, 0]
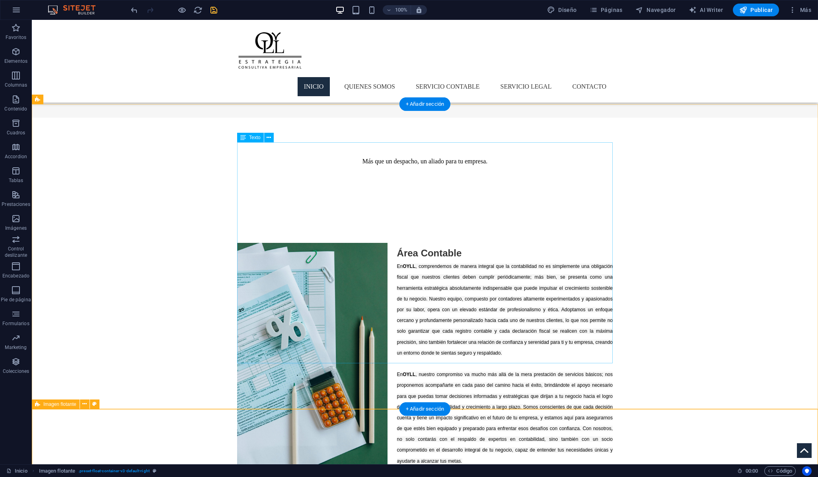
click at [489, 256] on div "Área Contable En OYLL , comprendemos de manera integral que la contabilidad no …" at bounding box center [424, 354] width 375 height 223
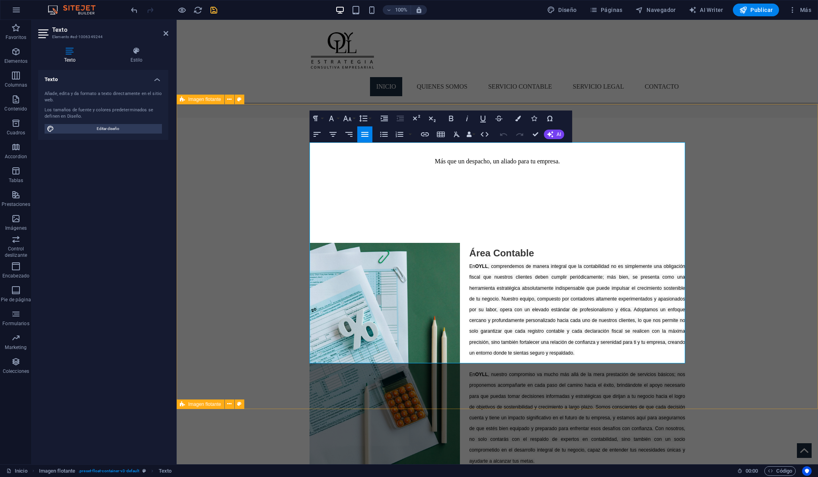
click at [526, 358] on p "En OYLL , comprendemos de manera integral que la contabilidad no es simplemente…" at bounding box center [496, 363] width 375 height 206
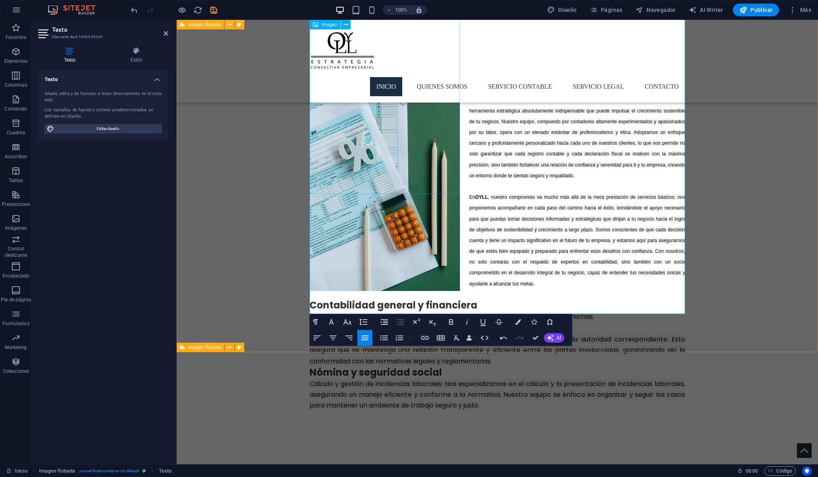
scroll to position [567, 0]
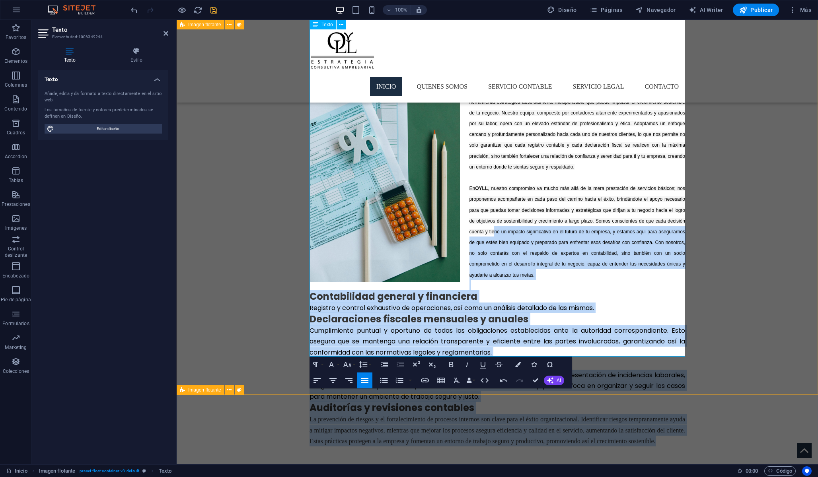
drag, startPoint x: 470, startPoint y: 354, endPoint x: 494, endPoint y: 126, distance: 229.5
click at [494, 126] on div "Área Contable En OYLL , comprendemos de manera integral que la contabilidad no …" at bounding box center [496, 252] width 375 height 390
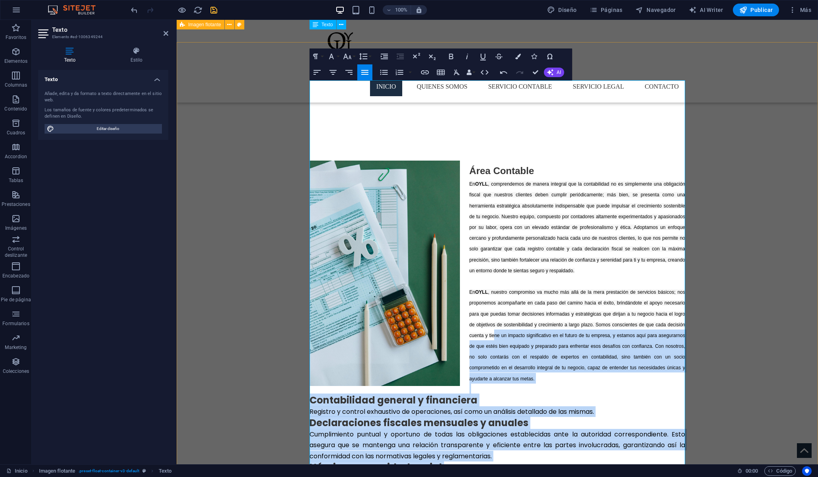
scroll to position [423, 0]
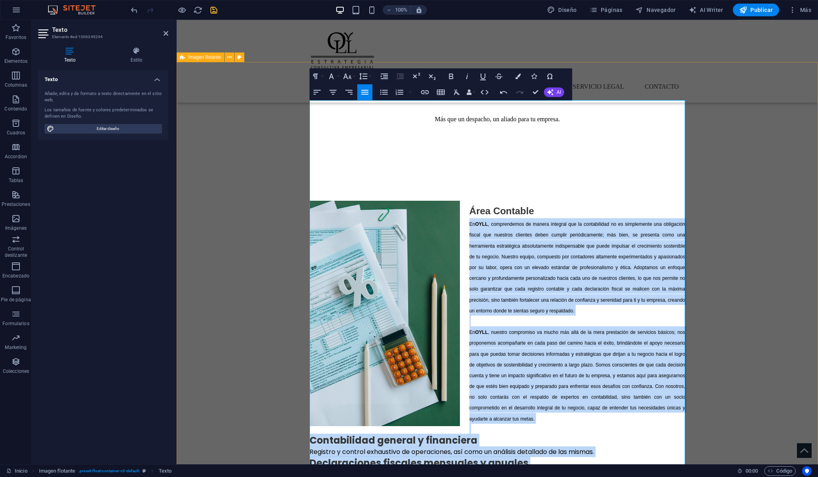
click at [468, 218] on p "En OYLL , comprendemos de manera integral que la contabilidad no es simplemente…" at bounding box center [496, 321] width 375 height 206
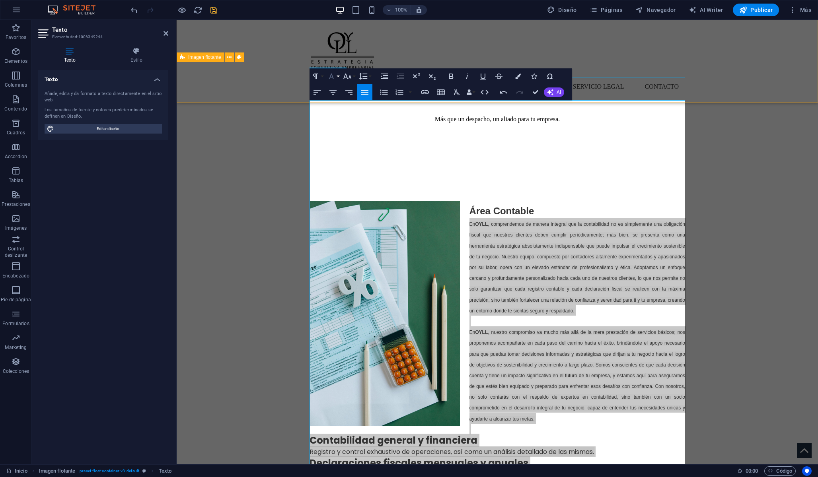
click at [332, 77] on icon "button" at bounding box center [331, 77] width 5 height 6
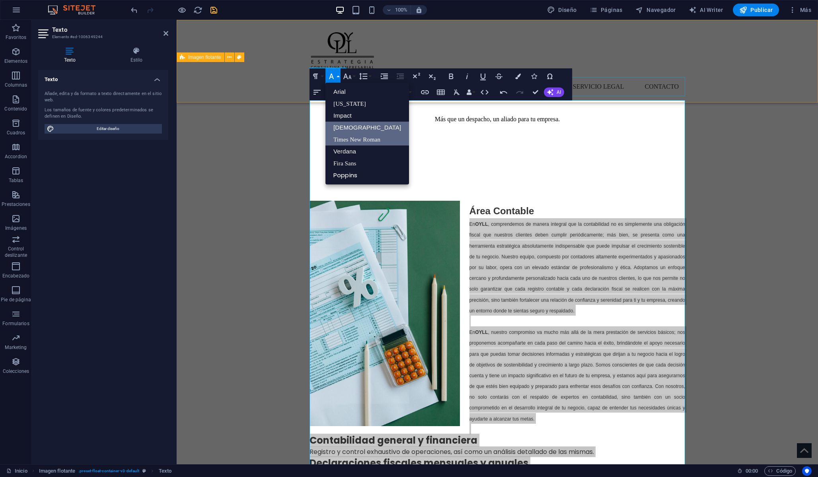
scroll to position [0, 0]
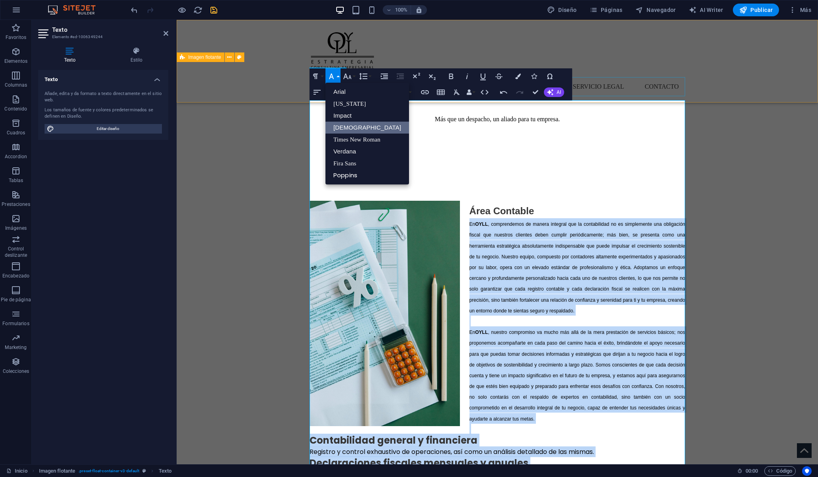
click at [346, 124] on link "[DEMOGRAPHIC_DATA]" at bounding box center [367, 128] width 84 height 12
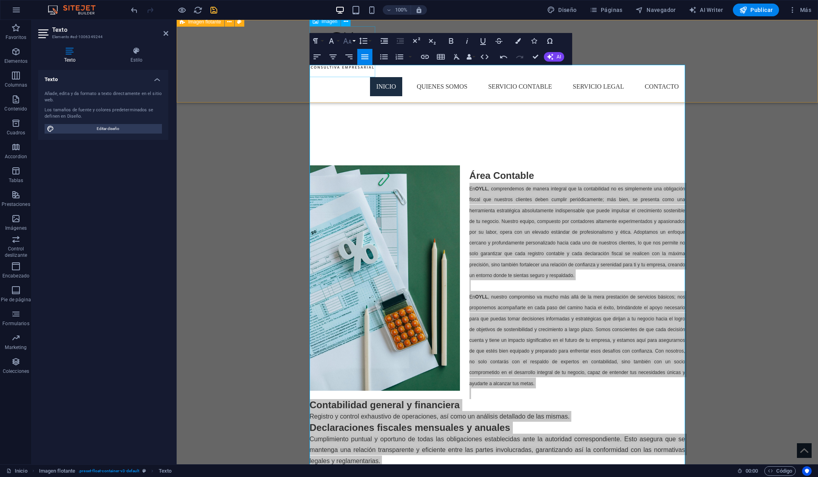
click at [351, 39] on icon "button" at bounding box center [347, 41] width 10 height 10
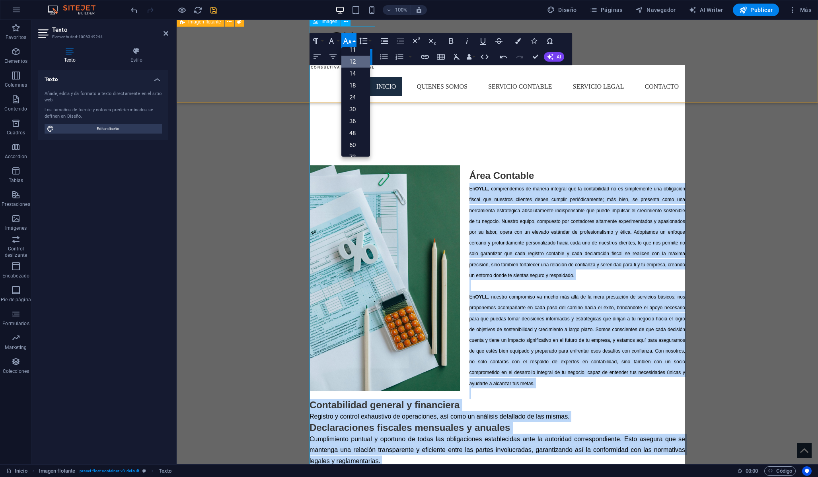
click at [356, 61] on link "12" at bounding box center [355, 62] width 29 height 12
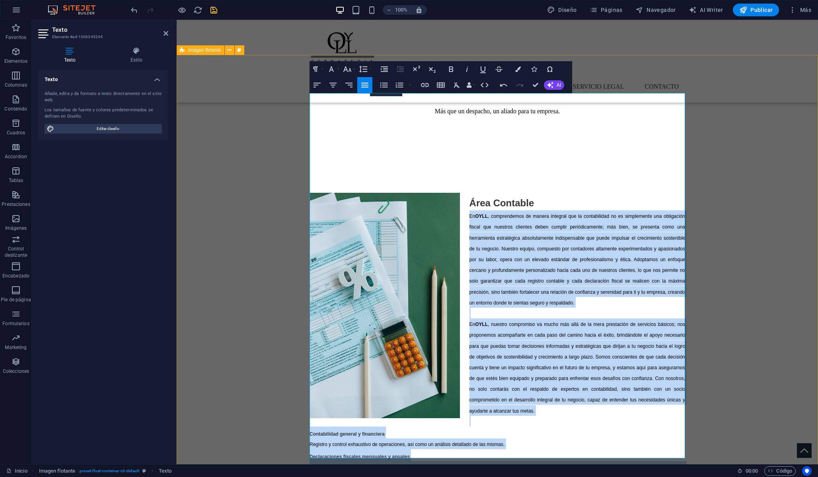
scroll to position [430, 0]
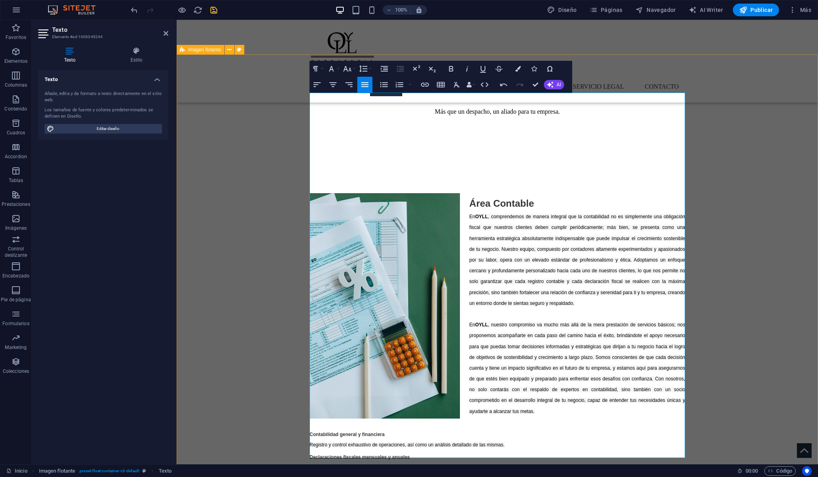
click at [432, 462] on p "Cumplimiento puntual y oportuno de todas las obligaciones establecidas ante la …" at bounding box center [496, 472] width 375 height 21
click at [311, 432] on span "Contabilidad general y financiera" at bounding box center [346, 435] width 75 height 6
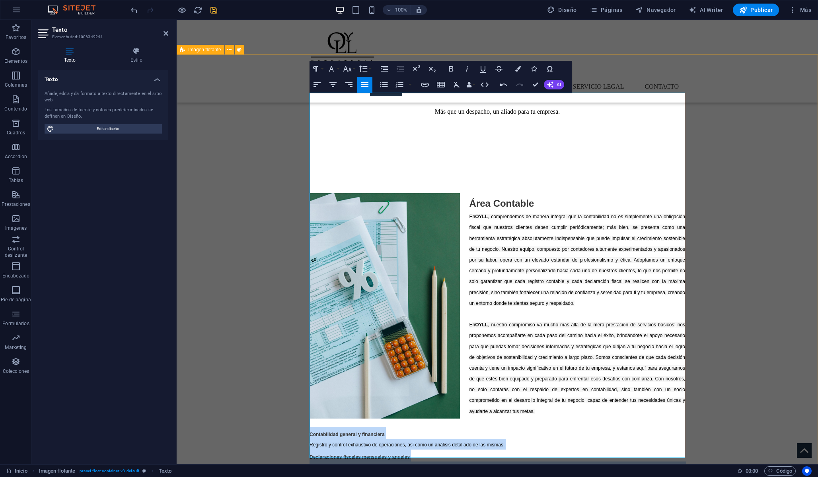
drag, startPoint x: 490, startPoint y: 456, endPoint x: 302, endPoint y: 331, distance: 225.1
click at [302, 331] on div "Área Contable En OYLL , comprendemos de manera integral que la contabilidad no …" at bounding box center [497, 377] width 641 height 444
click at [381, 70] on icon "button" at bounding box center [384, 69] width 10 height 10
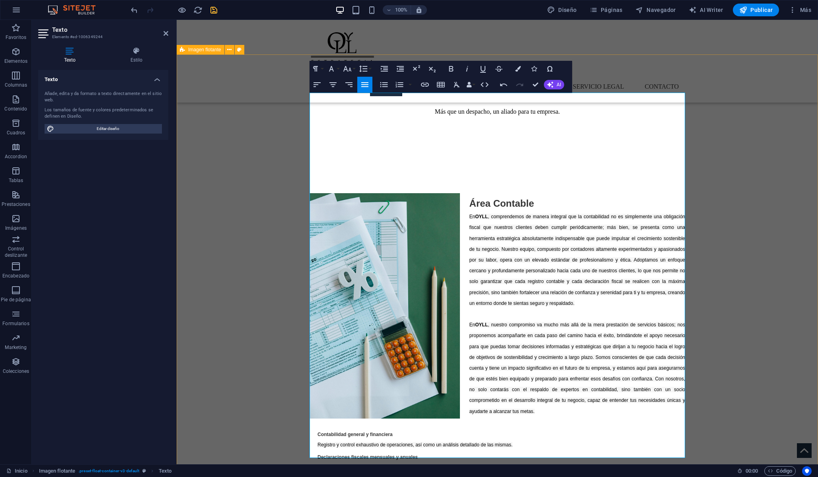
click at [410, 427] on h3 "Contabilidad general y financiera" at bounding box center [500, 433] width 367 height 12
click at [318, 442] on span "Registro y control exhaustivo de operaciones, así como un análisis detallado de…" at bounding box center [414, 445] width 195 height 6
click at [379, 69] on button "Increase Indent" at bounding box center [384, 69] width 15 height 16
drag, startPoint x: 318, startPoint y: 366, endPoint x: 550, endPoint y: 378, distance: 232.6
click at [550, 462] on p "Cumplimiento puntual y oportuno de todas las obligaciones establecidas ante la …" at bounding box center [500, 472] width 367 height 21
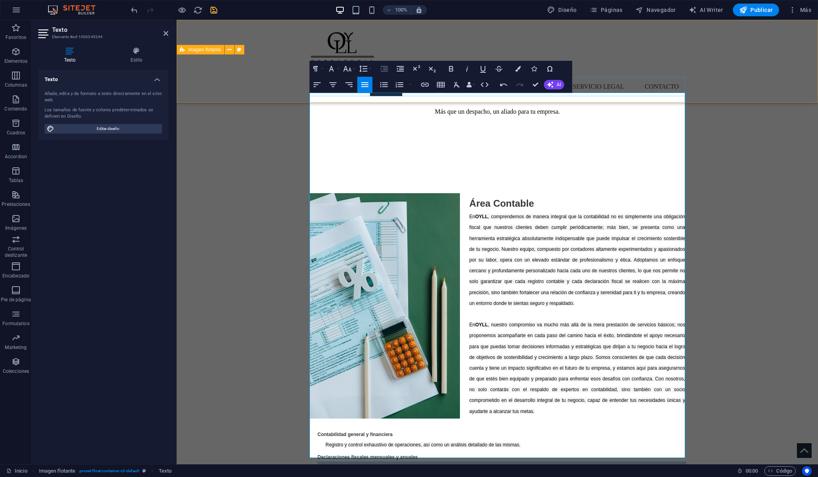
click at [385, 69] on icon "button" at bounding box center [384, 69] width 10 height 10
drag, startPoint x: 584, startPoint y: 411, endPoint x: 309, endPoint y: 397, distance: 275.6
click at [309, 397] on div "Área Contable En OYLL , comprendemos de manera integral que la contabilidad no …" at bounding box center [497, 377] width 641 height 444
click at [386, 69] on icon "button" at bounding box center [384, 69] width 10 height 10
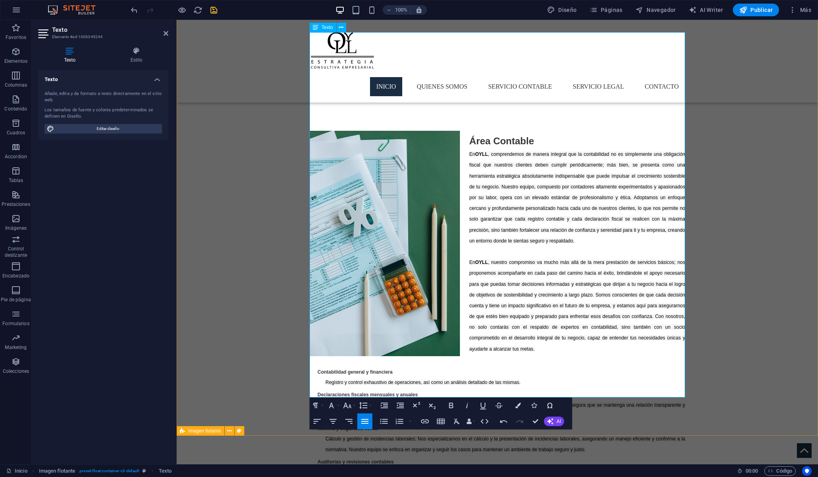
scroll to position [495, 0]
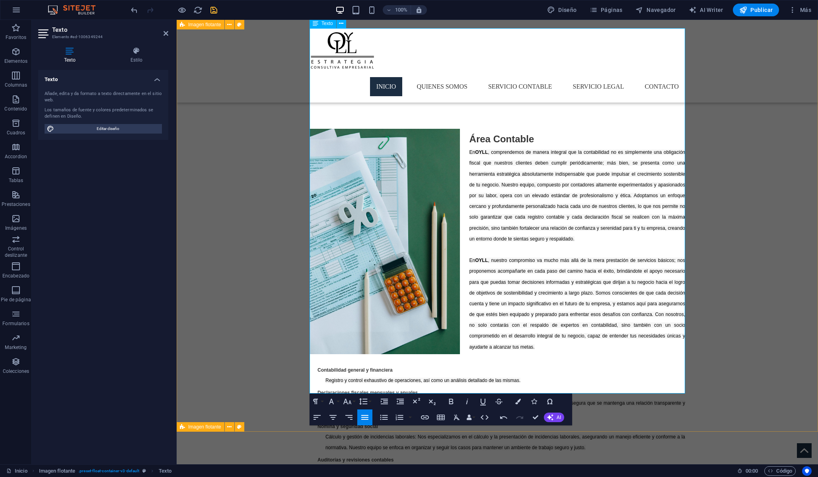
drag, startPoint x: 525, startPoint y: 389, endPoint x: 312, endPoint y: 364, distance: 213.8
click at [312, 364] on div "Área Contable En OYLL , comprendemos de manera integral que la contabilidad no …" at bounding box center [496, 313] width 375 height 368
click at [385, 405] on icon "button" at bounding box center [384, 402] width 10 height 10
click at [391, 397] on p "Cumplimiento puntual y oportuno de todas las obligaciones establecidas ante la …" at bounding box center [505, 407] width 360 height 21
click at [214, 12] on icon "save" at bounding box center [213, 10] width 9 height 9
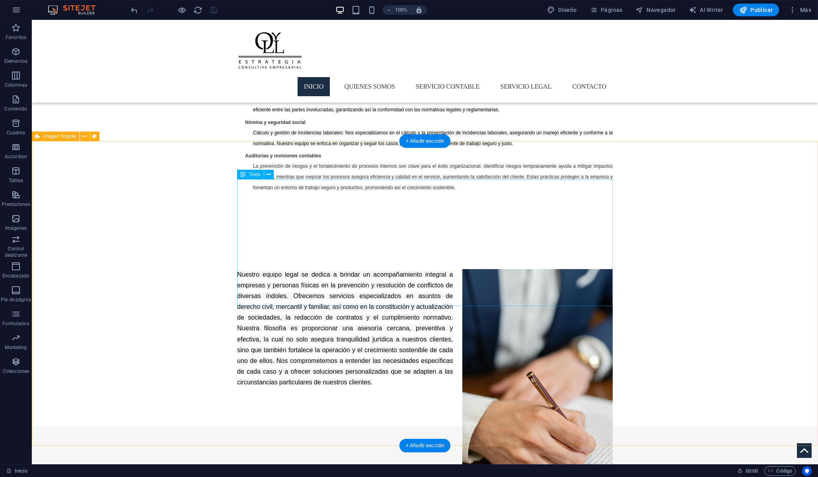
scroll to position [799, 0]
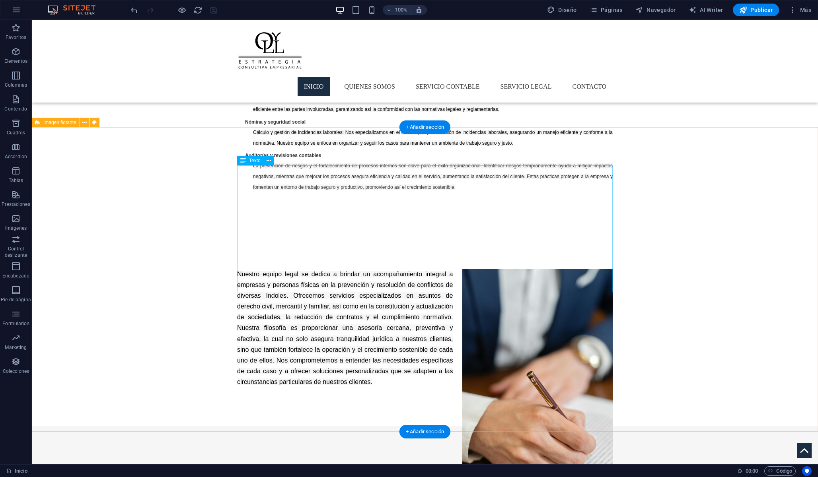
click at [377, 269] on div "Nuestro equipo legal se dedica a brindar un acompañamiento integral a empresas …" at bounding box center [424, 328] width 375 height 119
click at [338, 281] on div "Nuestro equipo legal se dedica a brindar un acompañamiento integral a empresas …" at bounding box center [424, 328] width 375 height 119
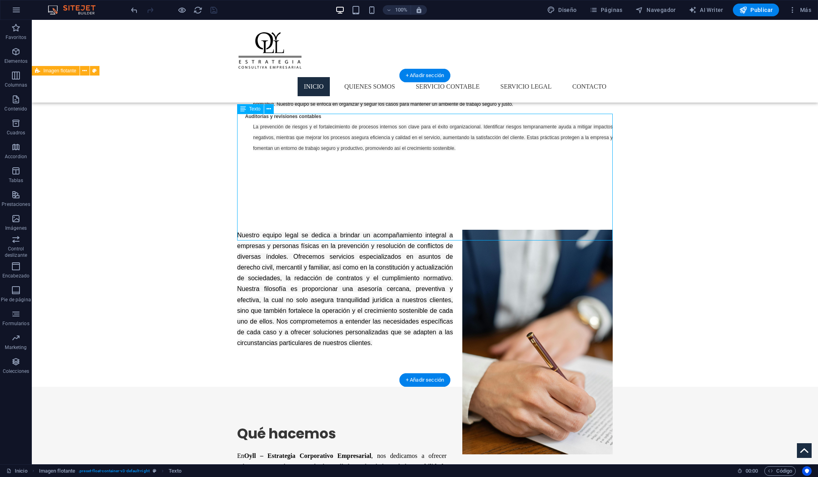
scroll to position [853, 0]
